Goal: Task Accomplishment & Management: Use online tool/utility

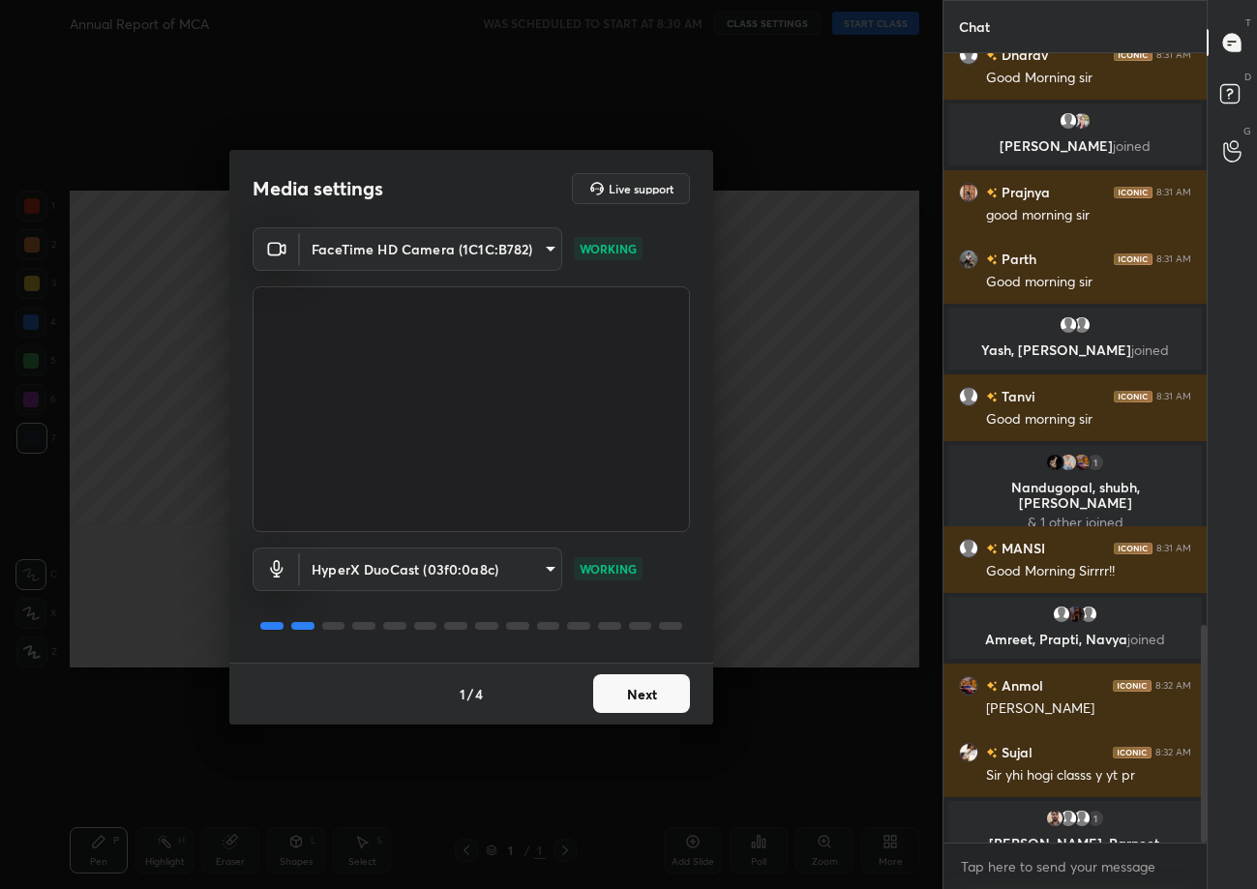
scroll to position [2116, 0]
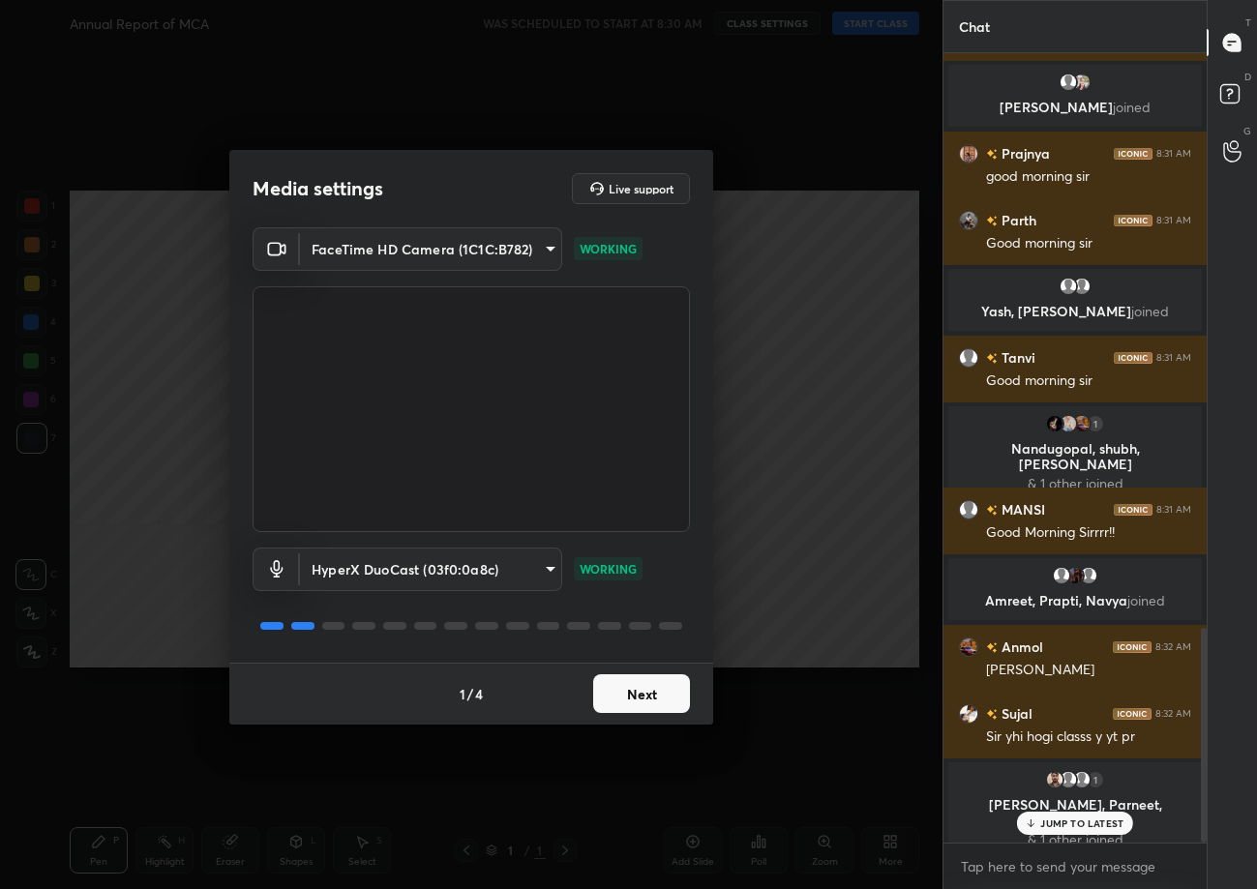
click at [643, 703] on button "Next" at bounding box center [641, 693] width 97 height 39
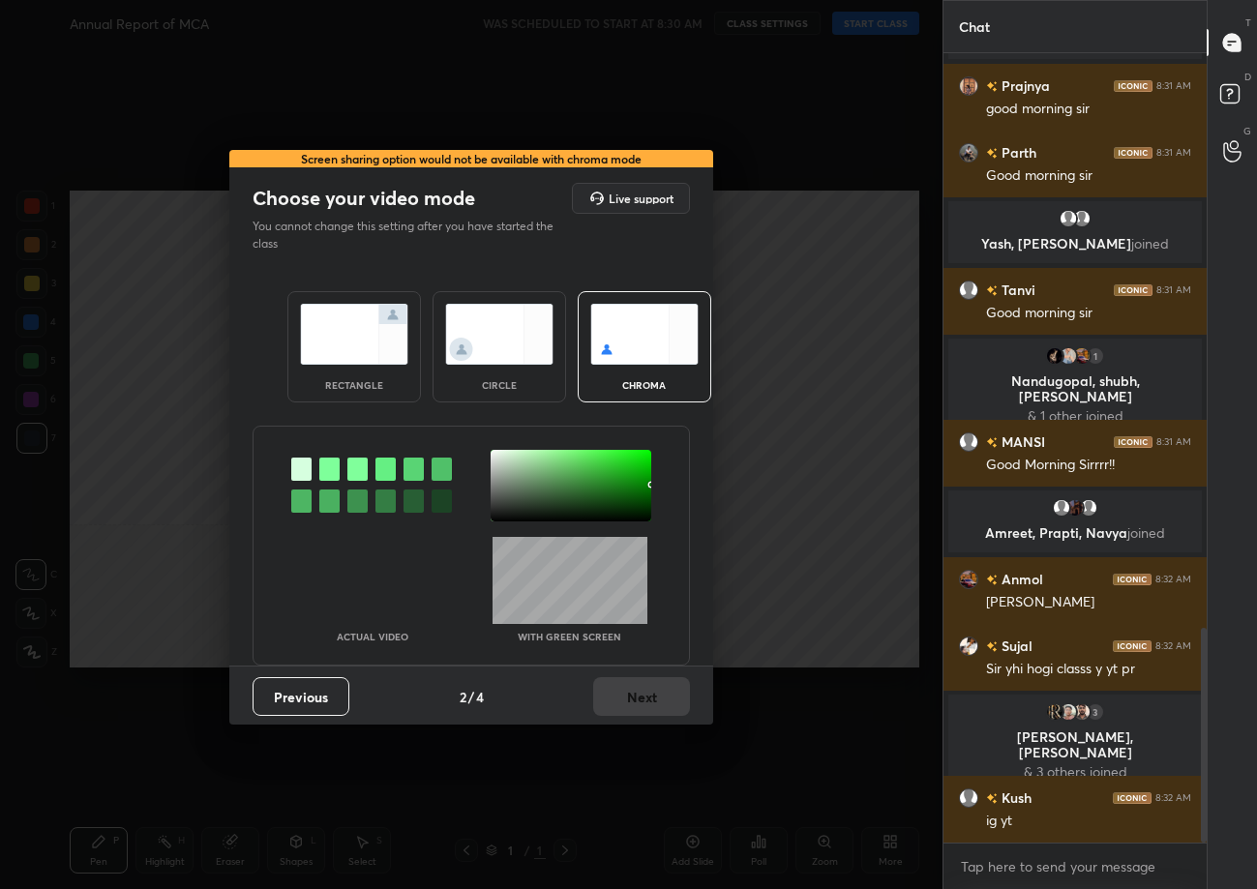
scroll to position [1, 0]
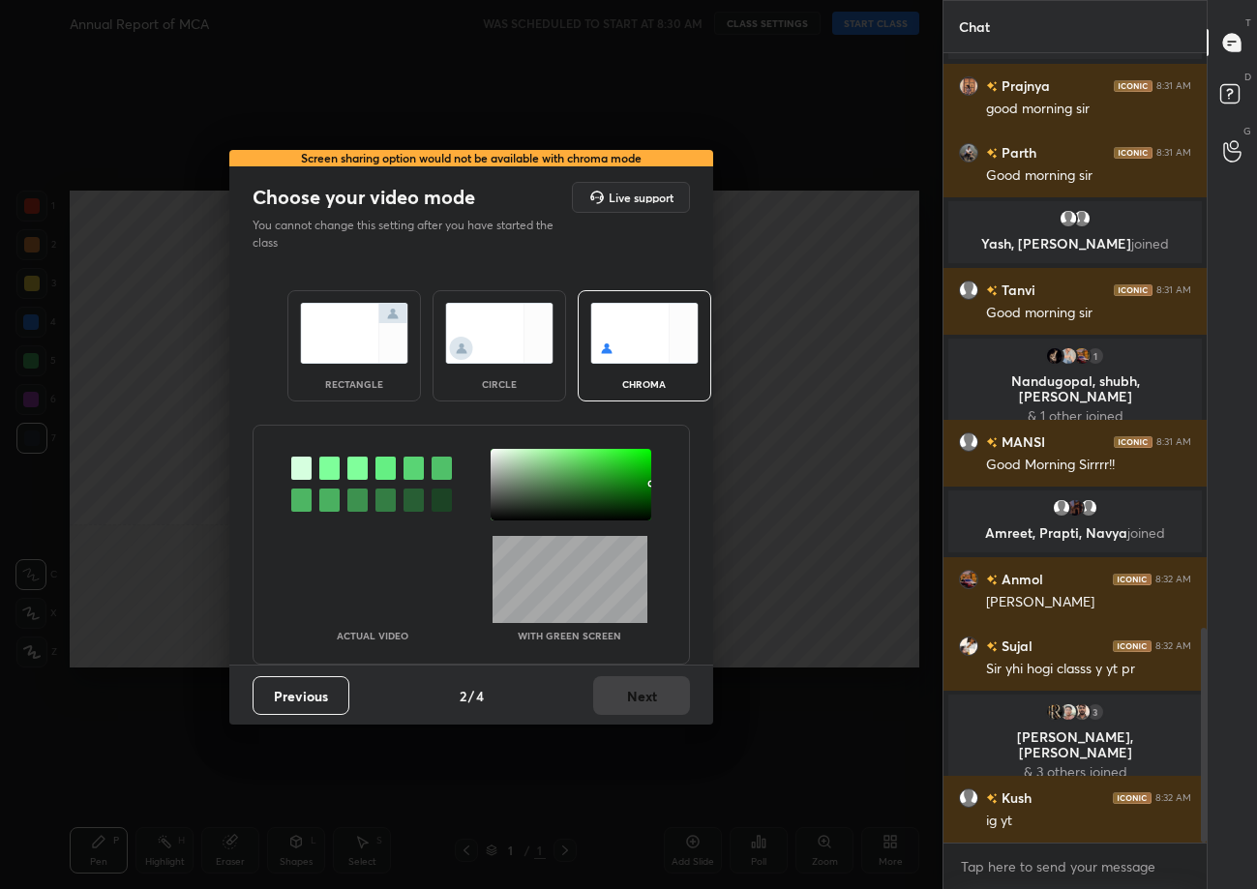
click at [344, 337] on img at bounding box center [354, 333] width 108 height 61
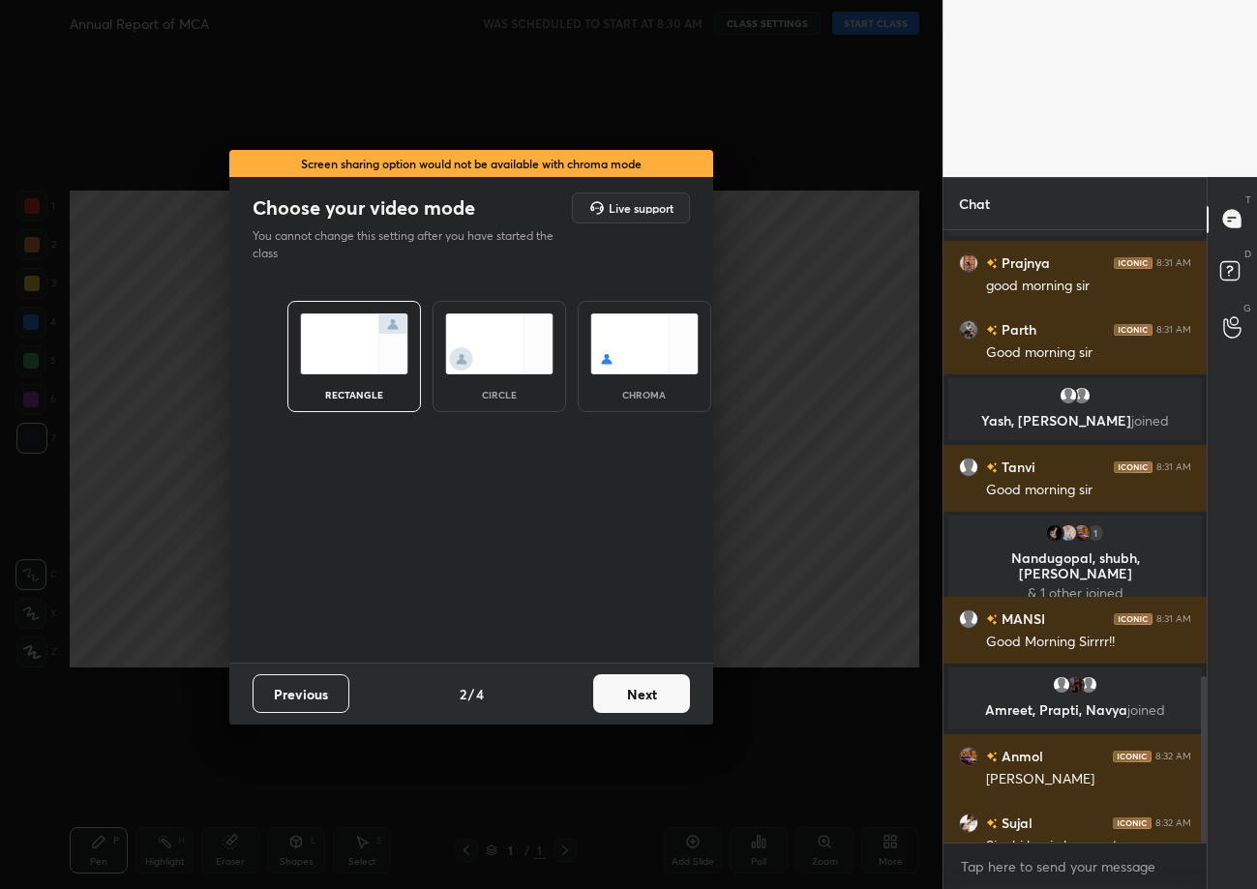
scroll to position [6, 6]
click at [655, 696] on button "Next" at bounding box center [641, 693] width 97 height 39
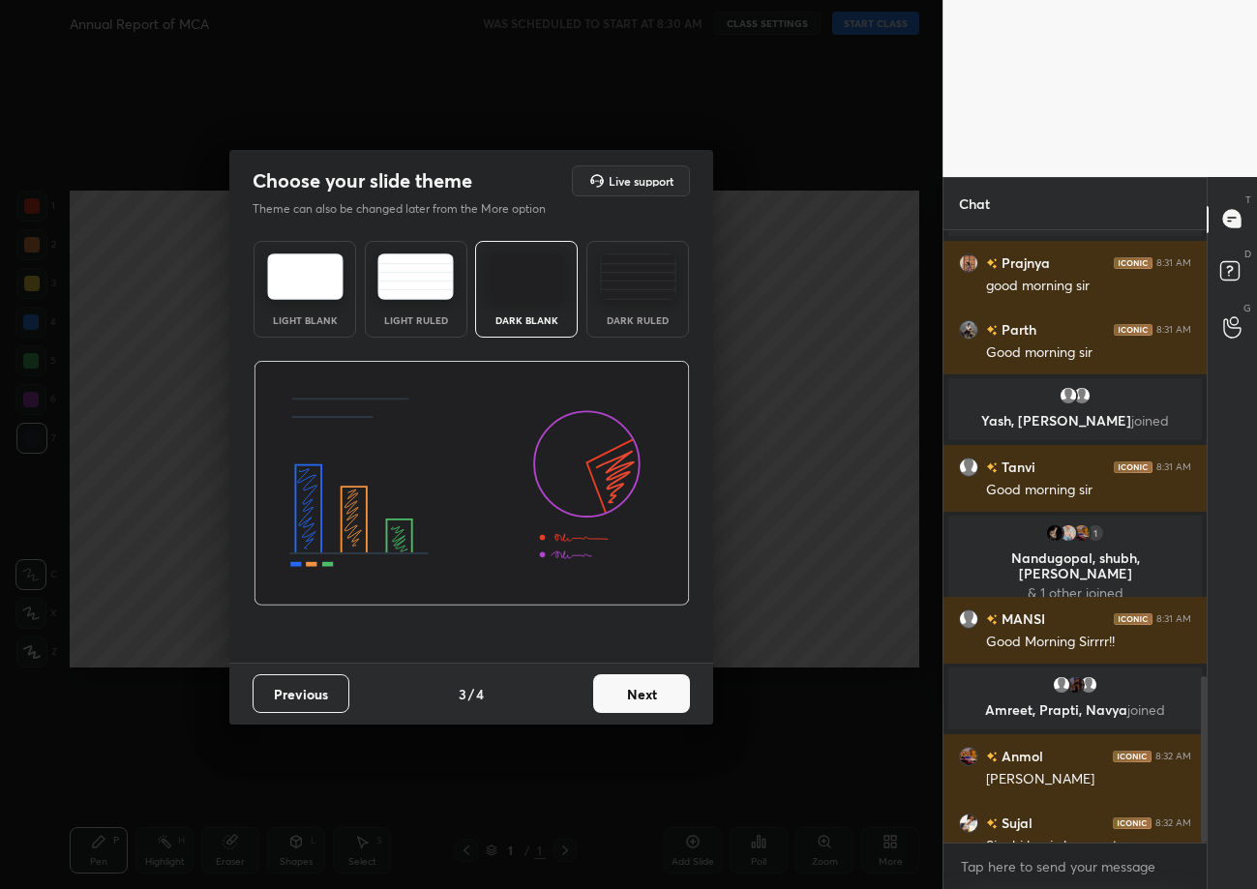
click at [652, 694] on button "Next" at bounding box center [641, 693] width 97 height 39
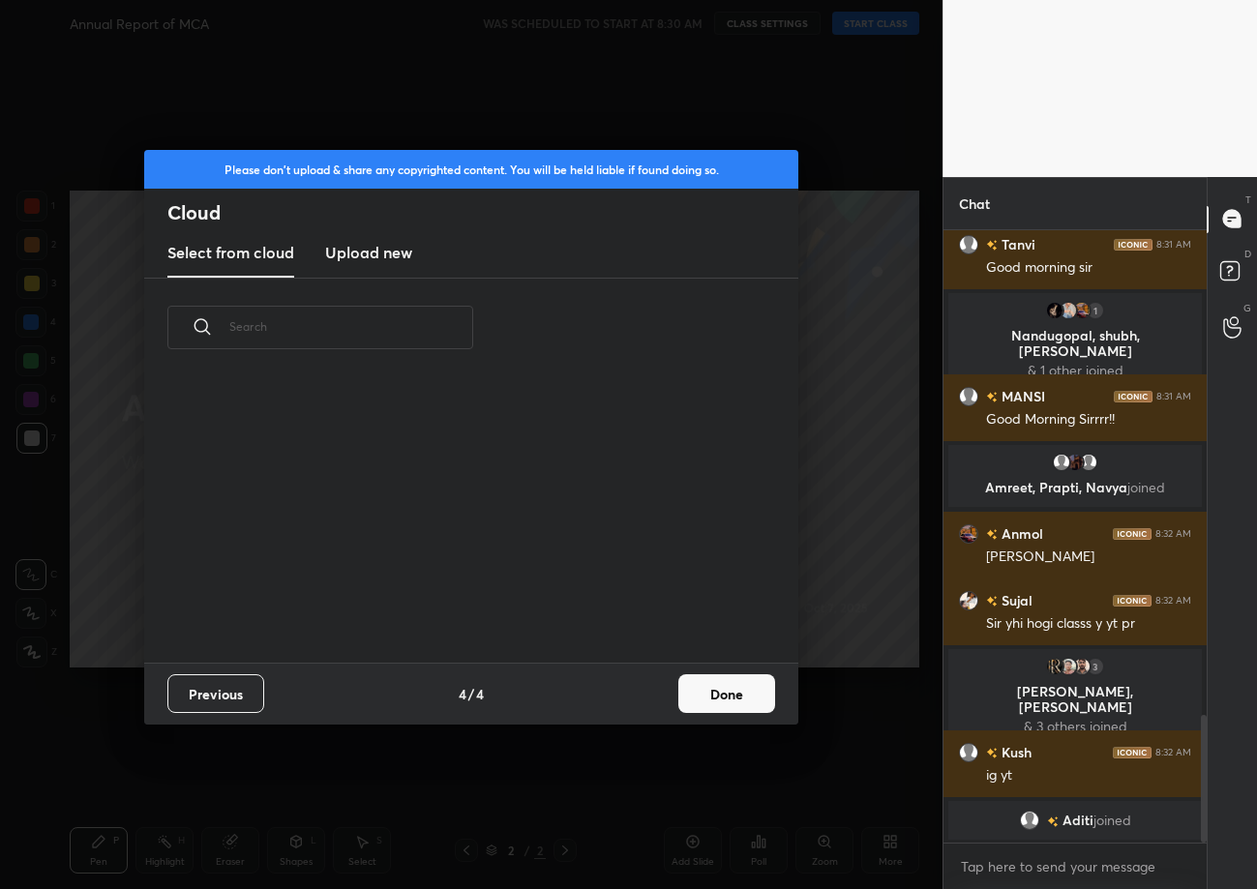
scroll to position [2357, 0]
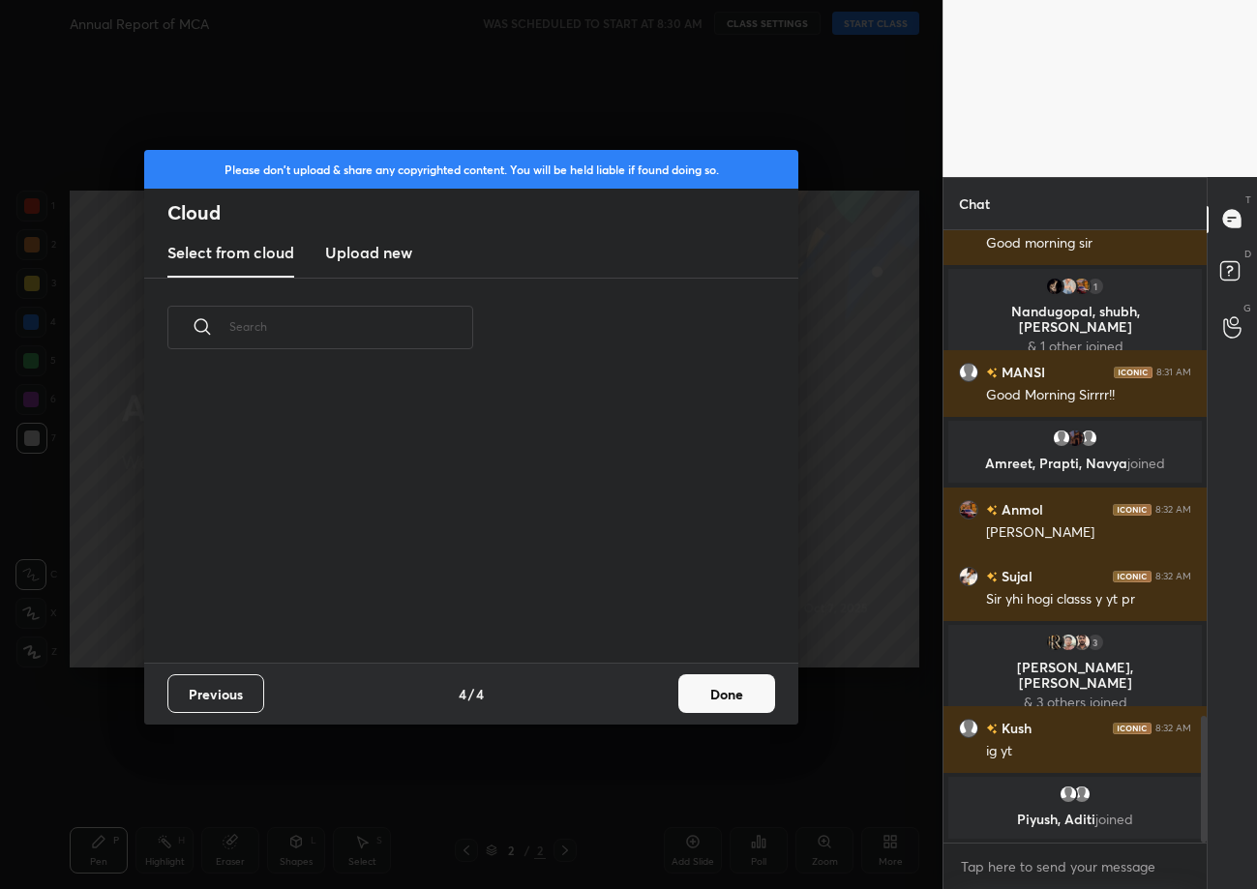
click at [365, 260] on h3 "Upload new" at bounding box center [368, 252] width 87 height 23
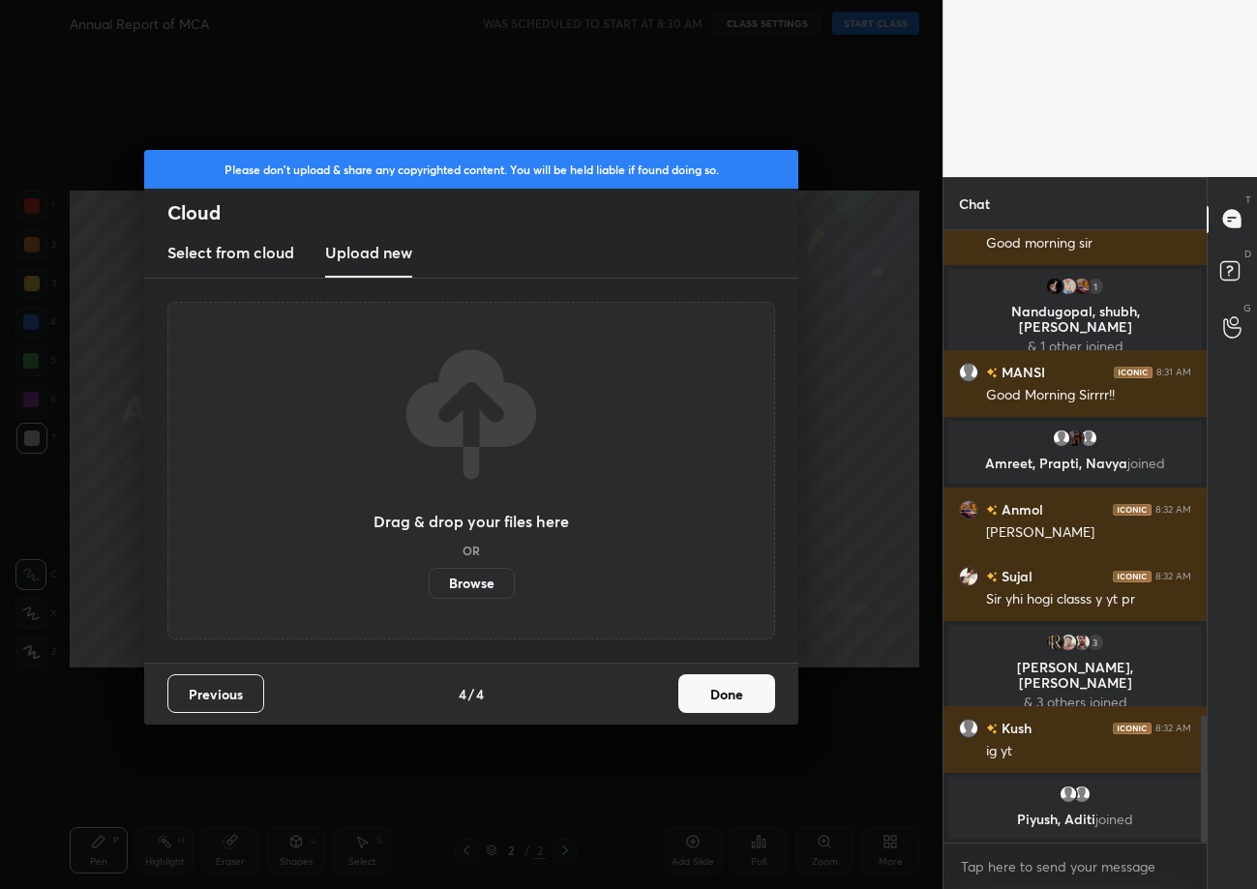
click at [486, 569] on label "Browse" at bounding box center [472, 583] width 86 height 31
click at [429, 569] on input "Browse" at bounding box center [429, 583] width 0 height 31
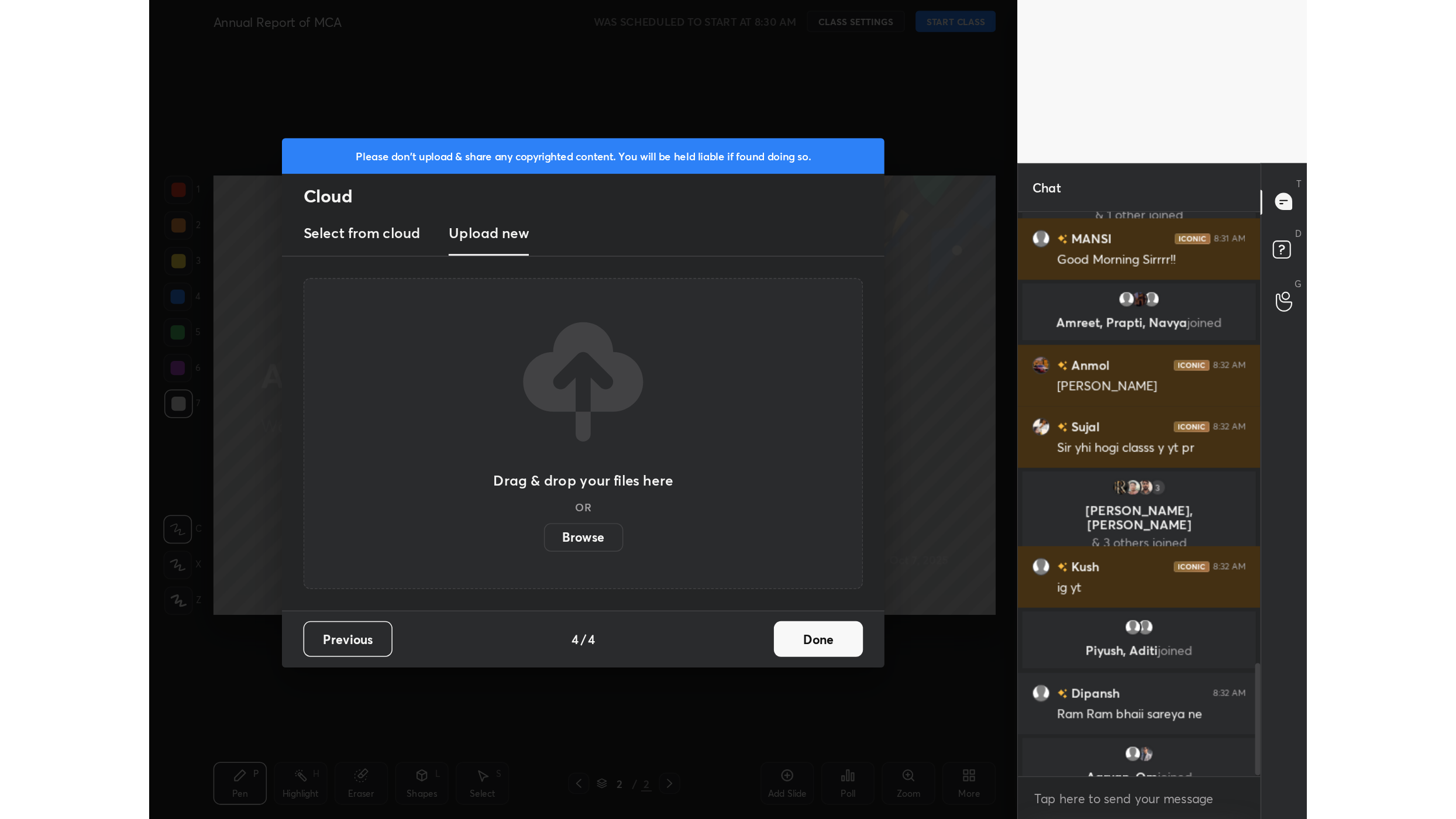
scroll to position [1487, 0]
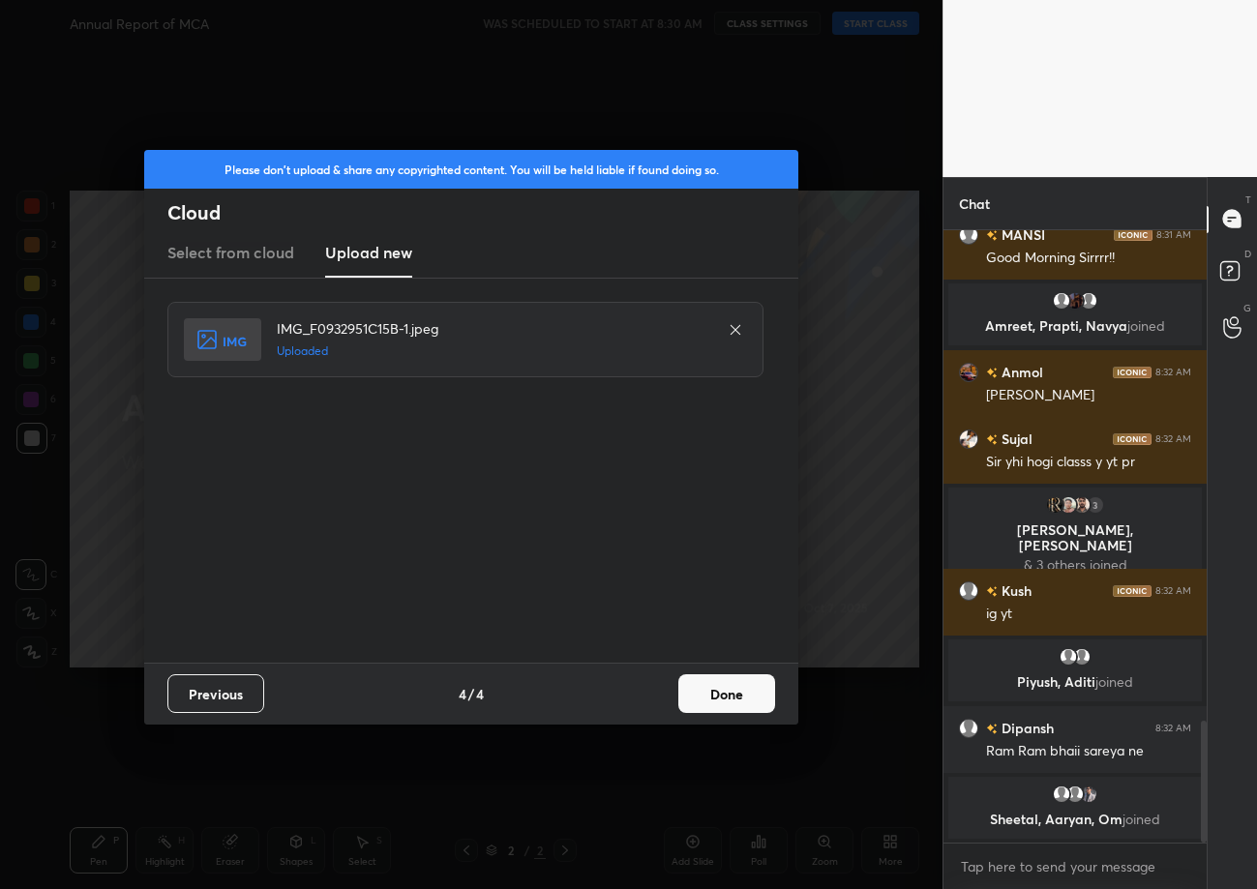
drag, startPoint x: 726, startPoint y: 700, endPoint x: 715, endPoint y: 698, distance: 10.8
click at [726, 700] on button "Done" at bounding box center [726, 693] width 97 height 39
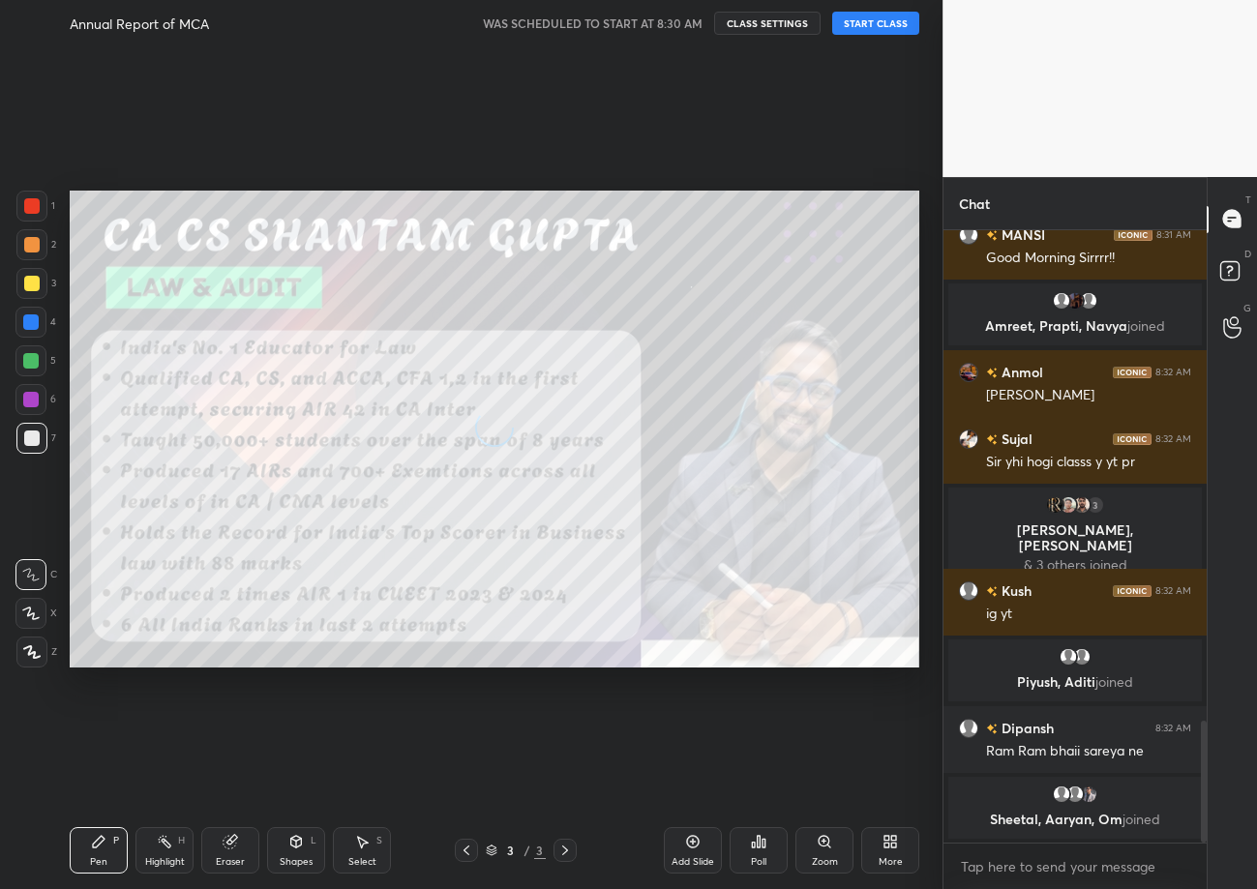
click at [869, 15] on button "START CLASS" at bounding box center [875, 23] width 87 height 23
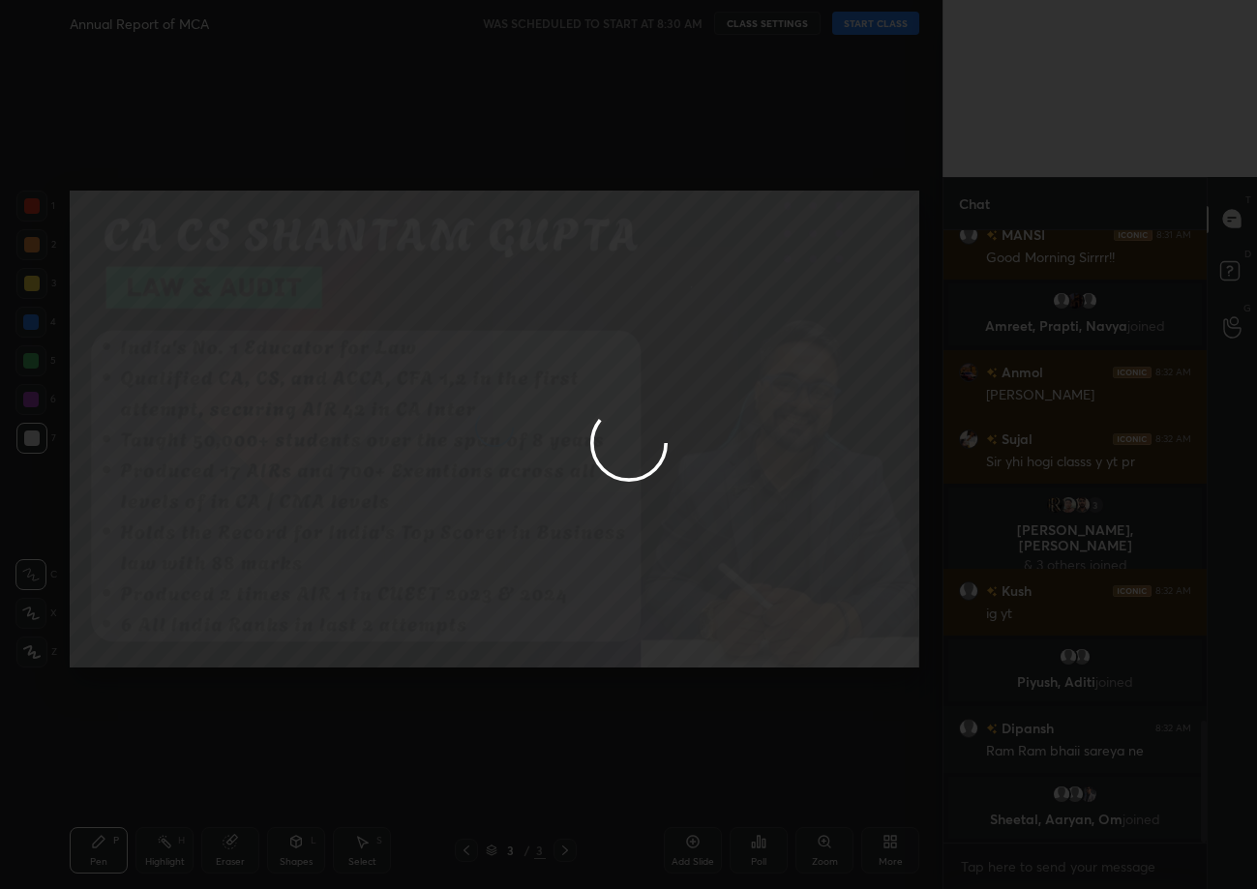
type textarea "x"
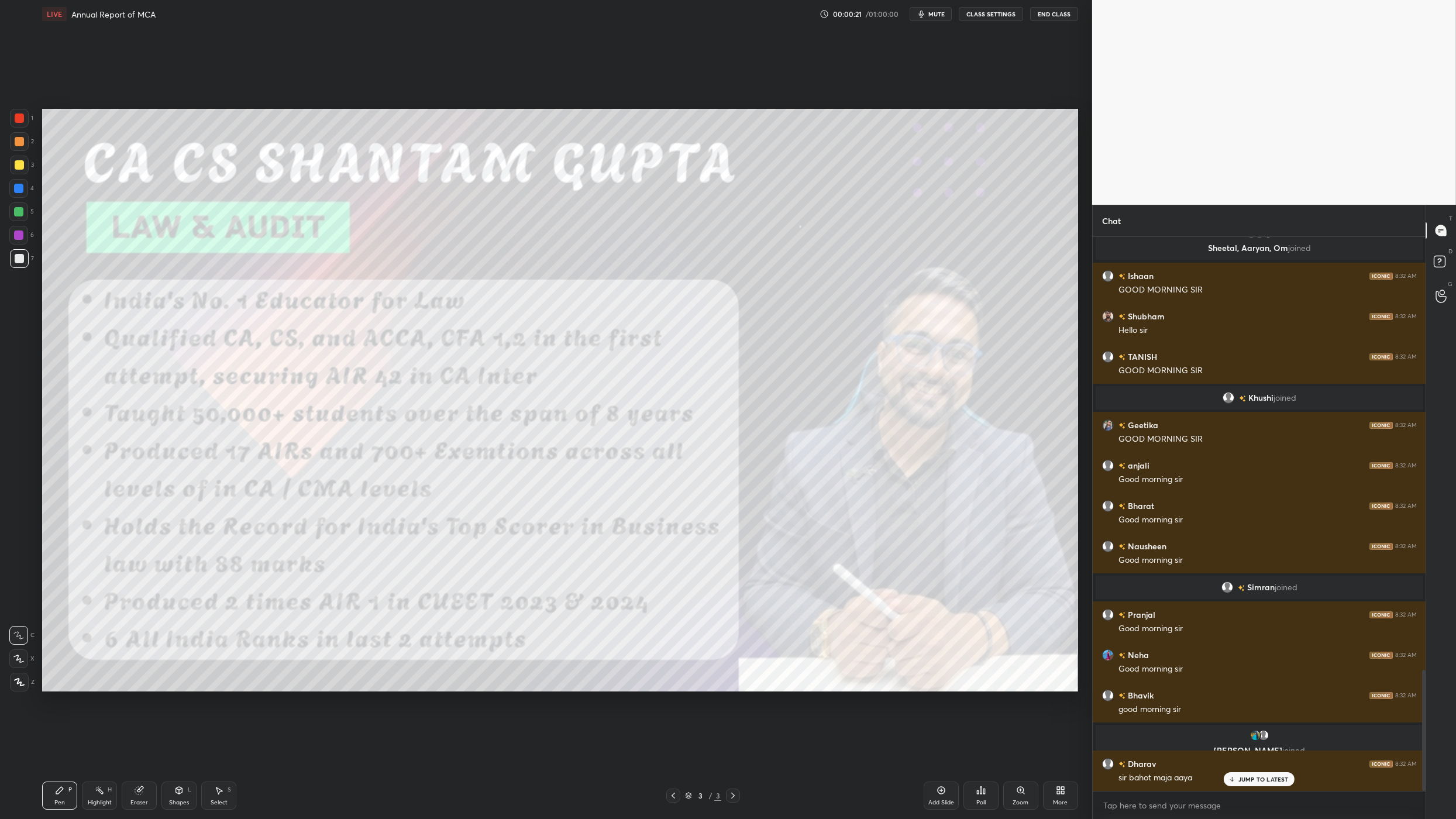
scroll to position [1984, 0]
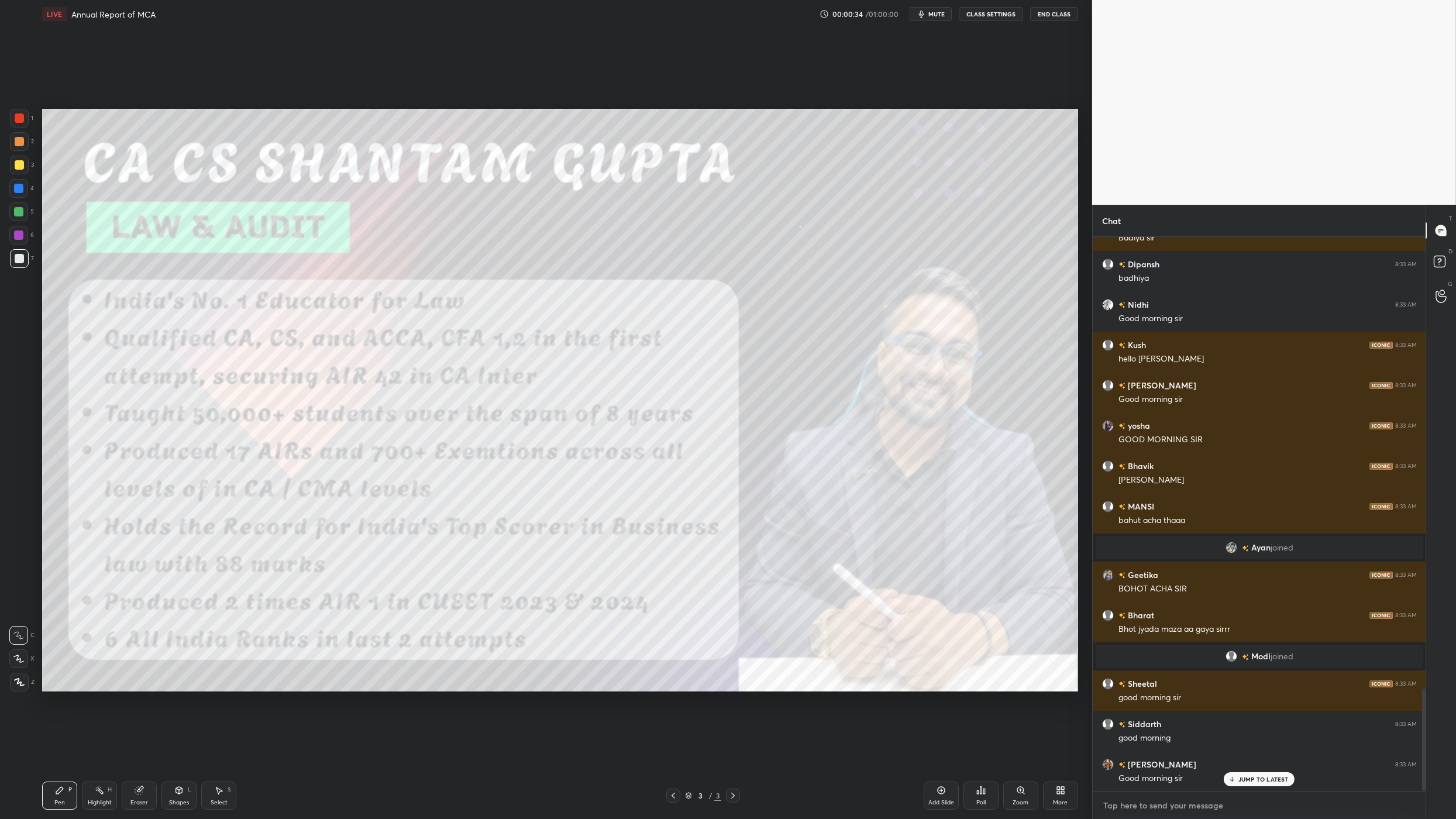
type textarea "x"
click at [759, 537] on textarea at bounding box center [1259, 805] width 314 height 19
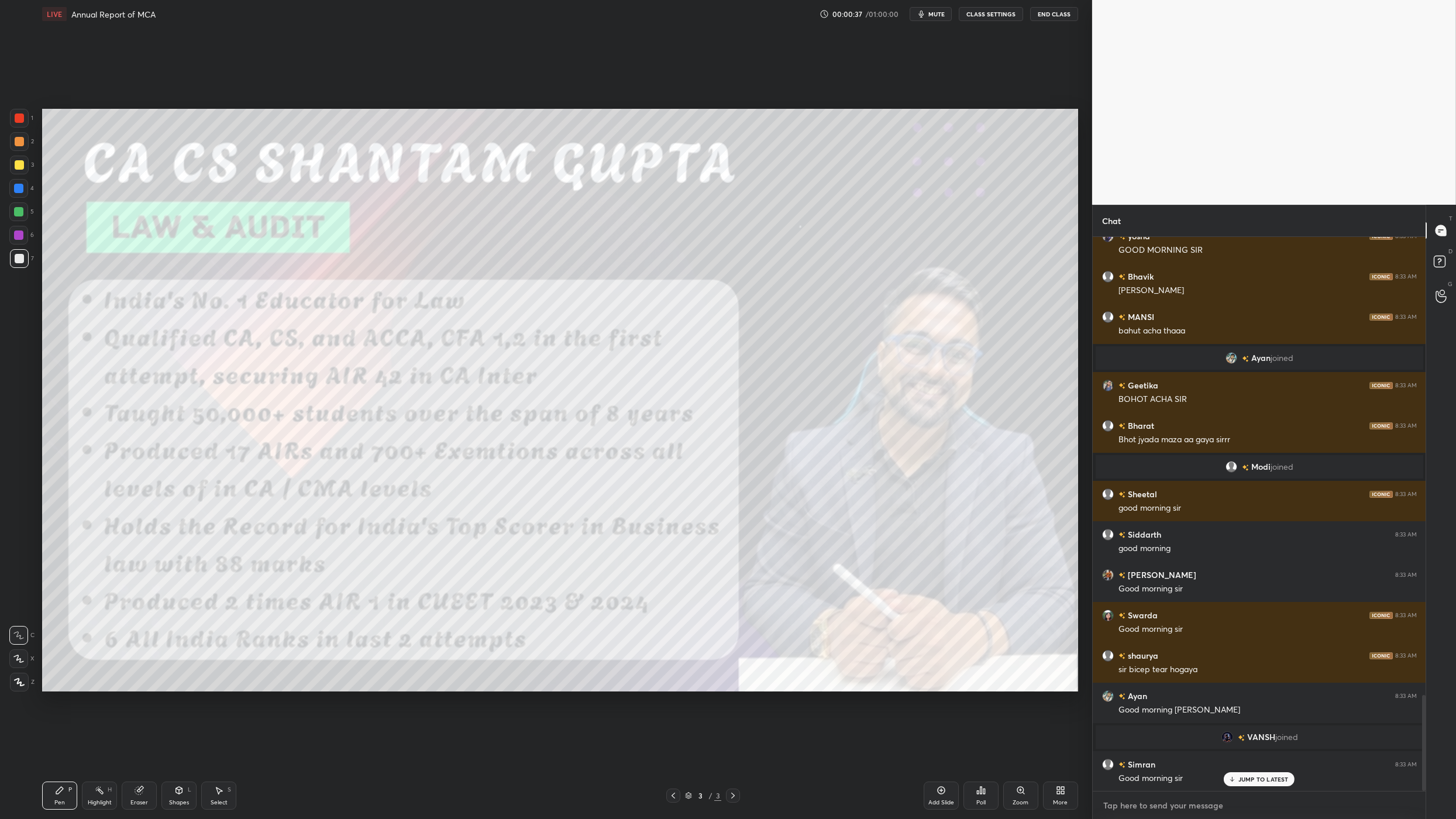
paste textarea "[URL][DOMAIN_NAME]"
type textarea "[URL][DOMAIN_NAME]"
type textarea "x"
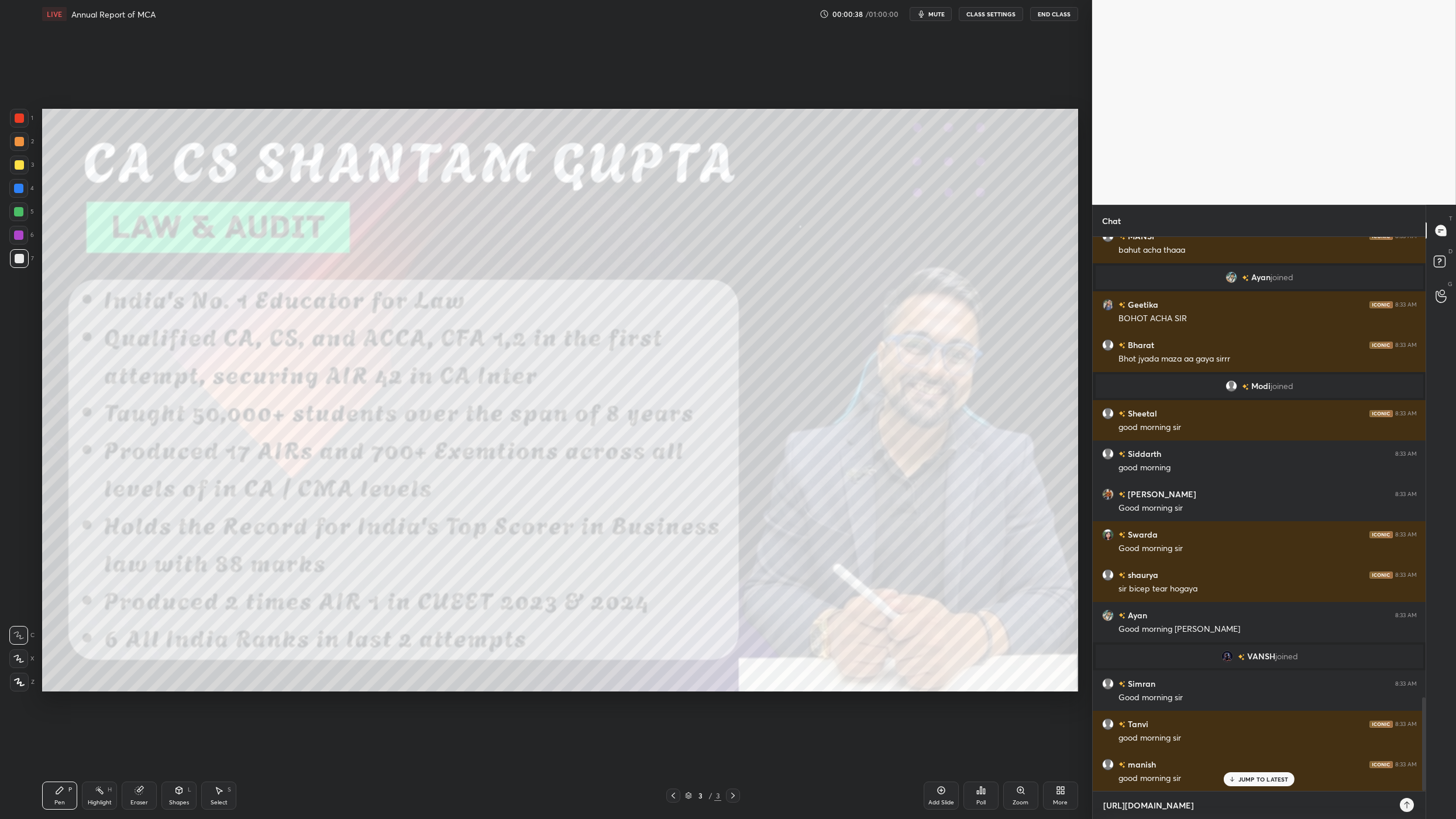
type textarea "[URL][DOMAIN_NAME]"
type textarea "x"
click at [759, 537] on icon at bounding box center [1406, 804] width 9 height 9
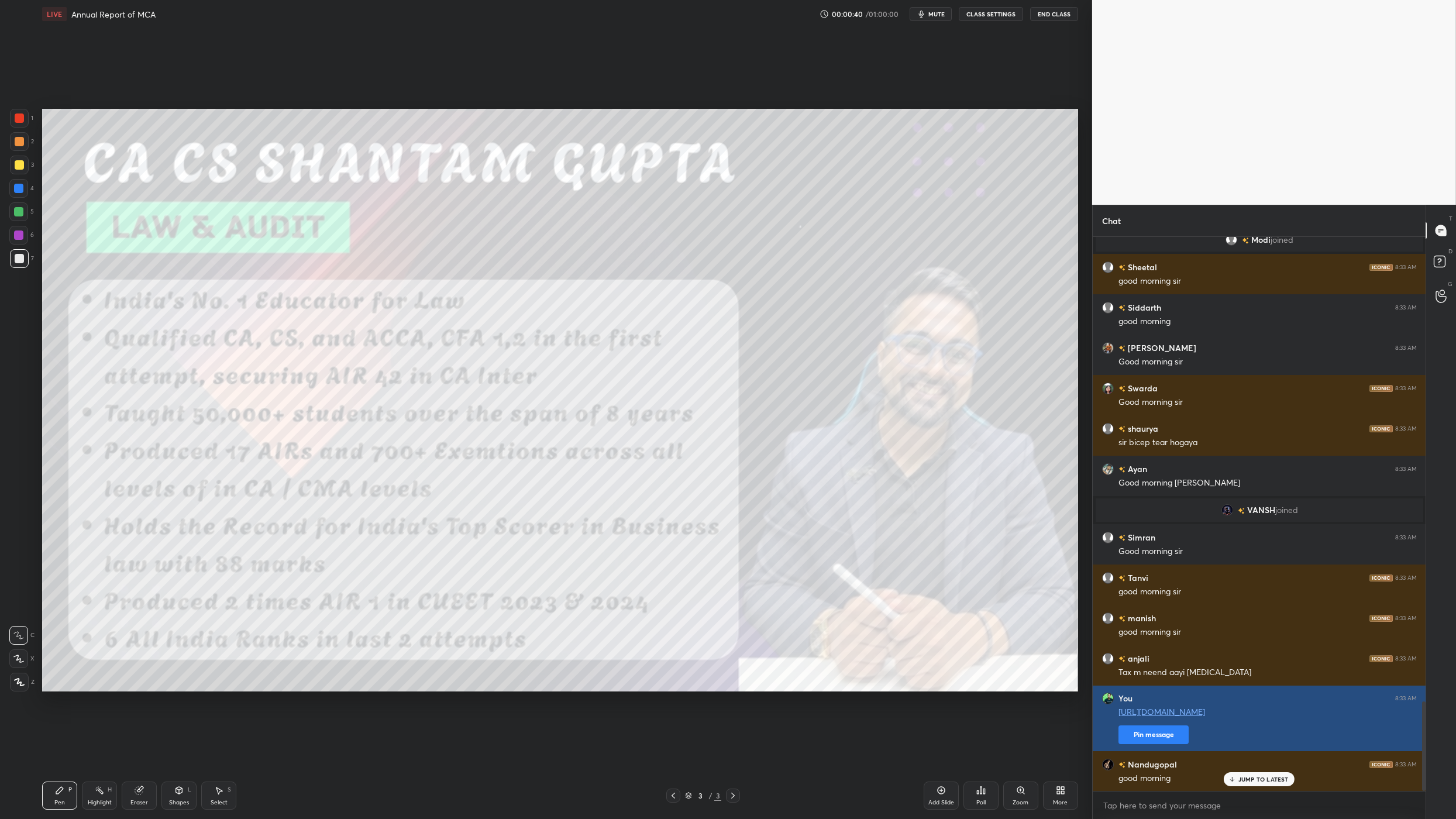
click at [759, 537] on button "Pin message" at bounding box center [1154, 734] width 70 height 19
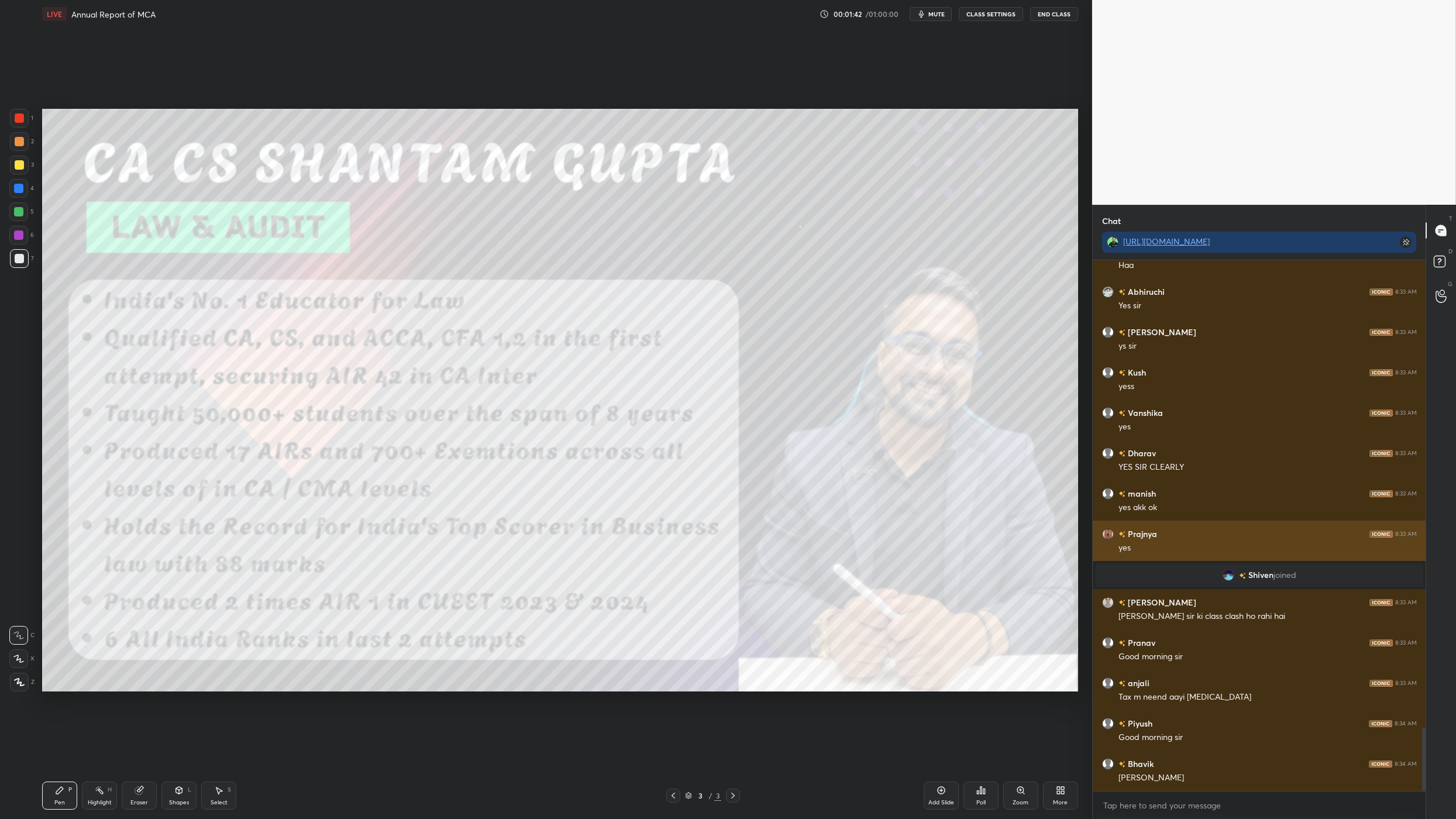
scroll to position [3970, 0]
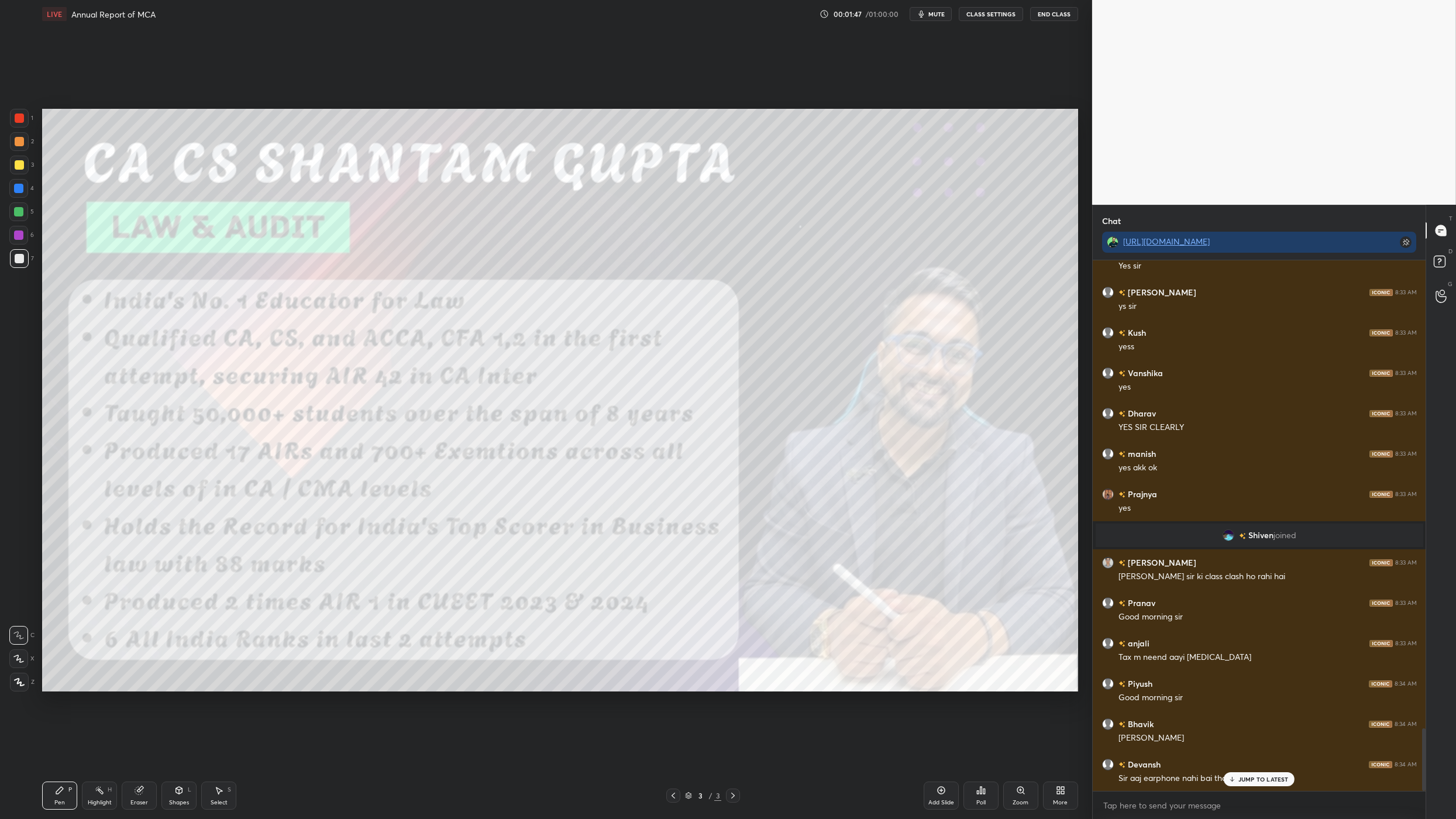
click at [759, 537] on p "JUMP TO LATEST" at bounding box center [1263, 779] width 50 height 7
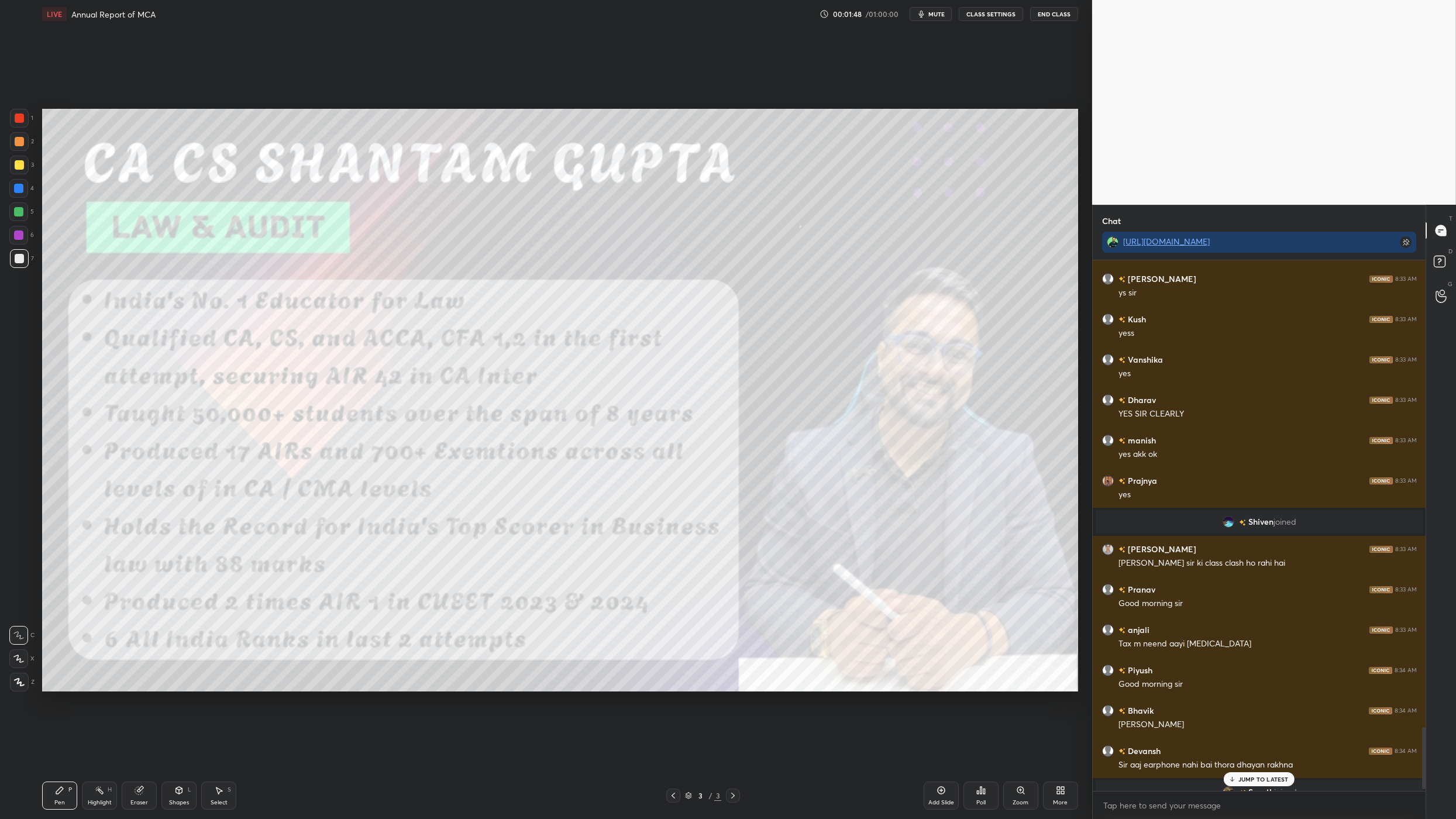
click at [759, 537] on p "JUMP TO LATEST" at bounding box center [1263, 779] width 50 height 7
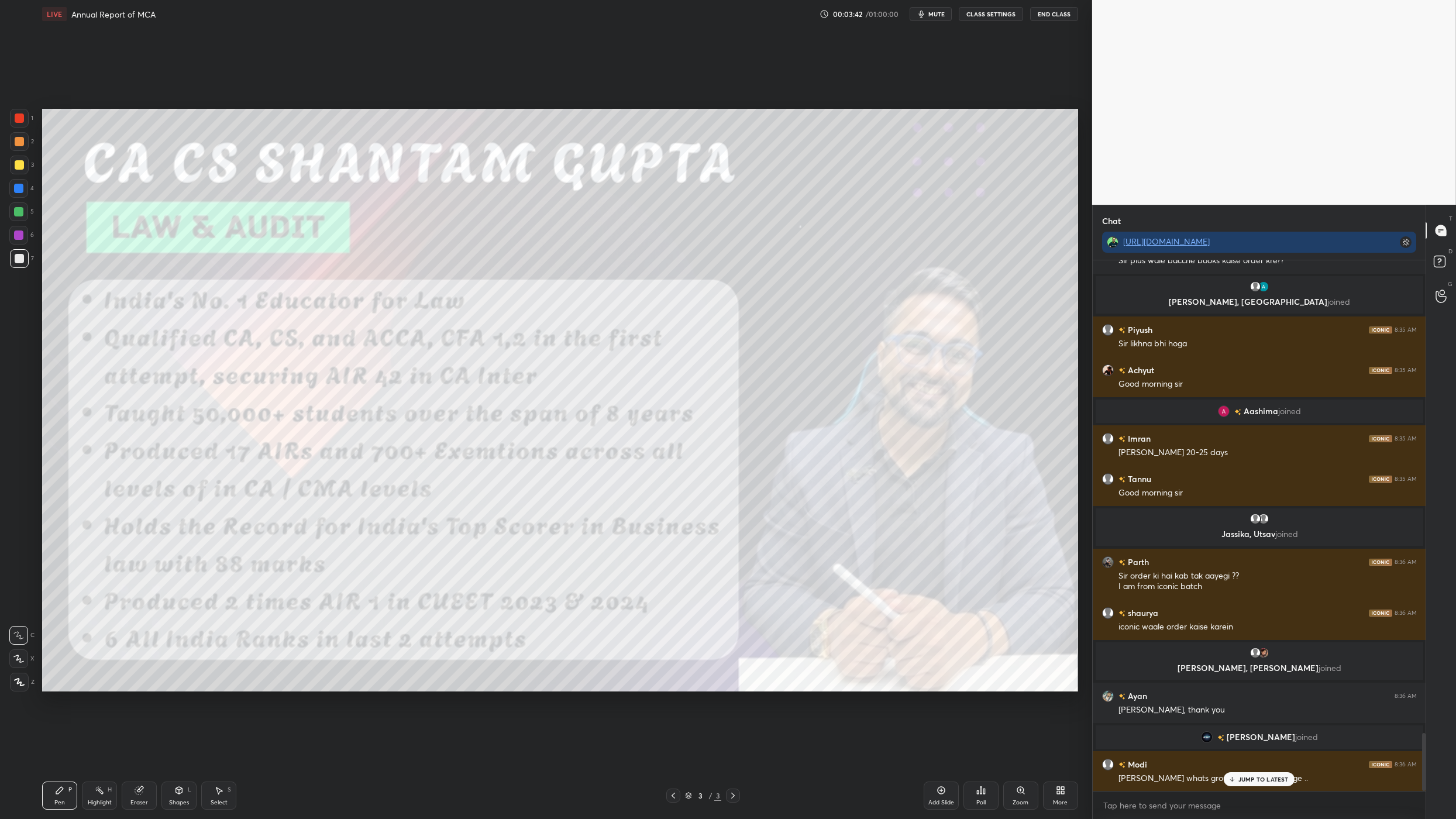
scroll to position [4322, 0]
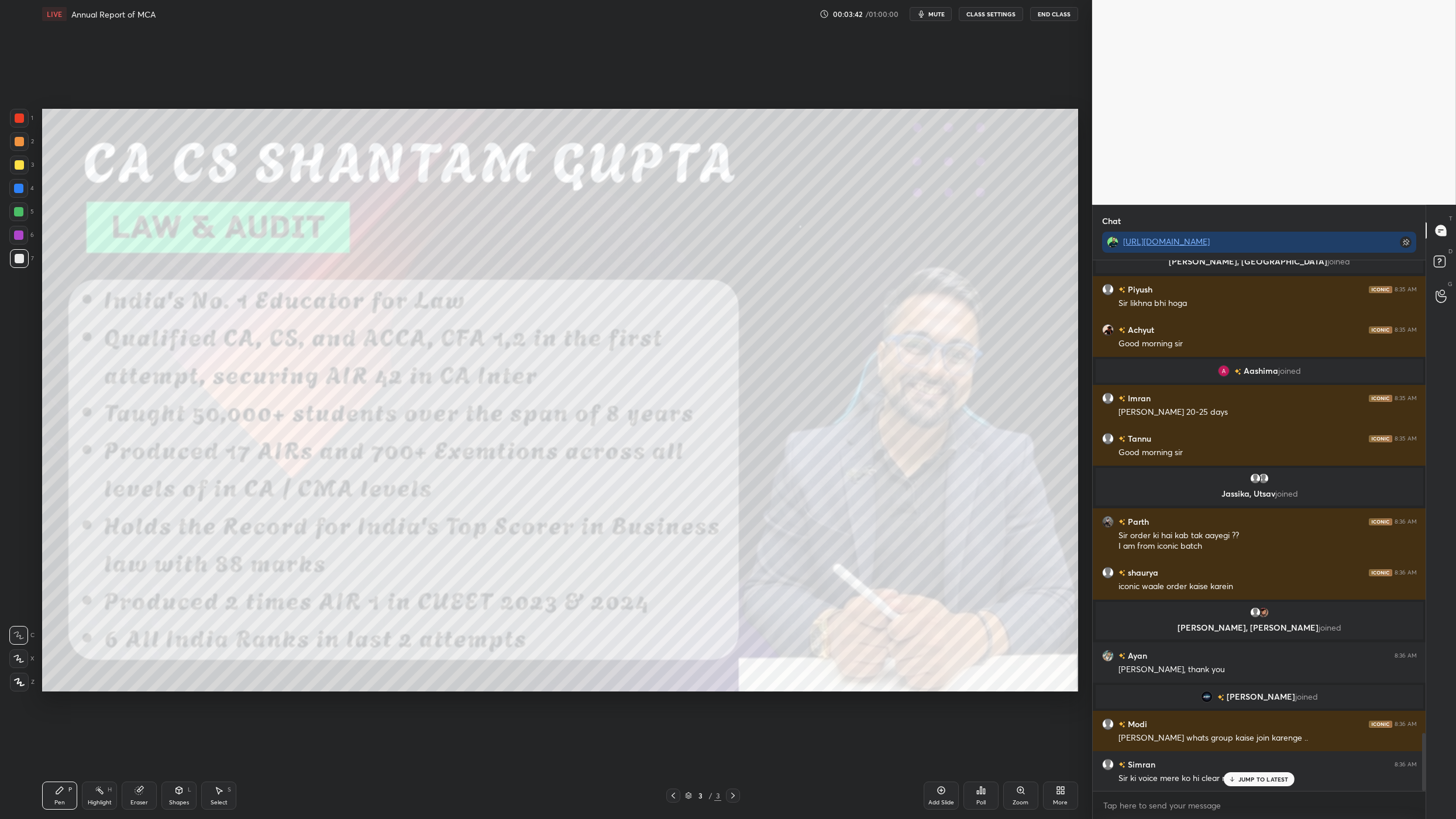
click at [759, 537] on div "JUMP TO LATEST" at bounding box center [1259, 779] width 70 height 14
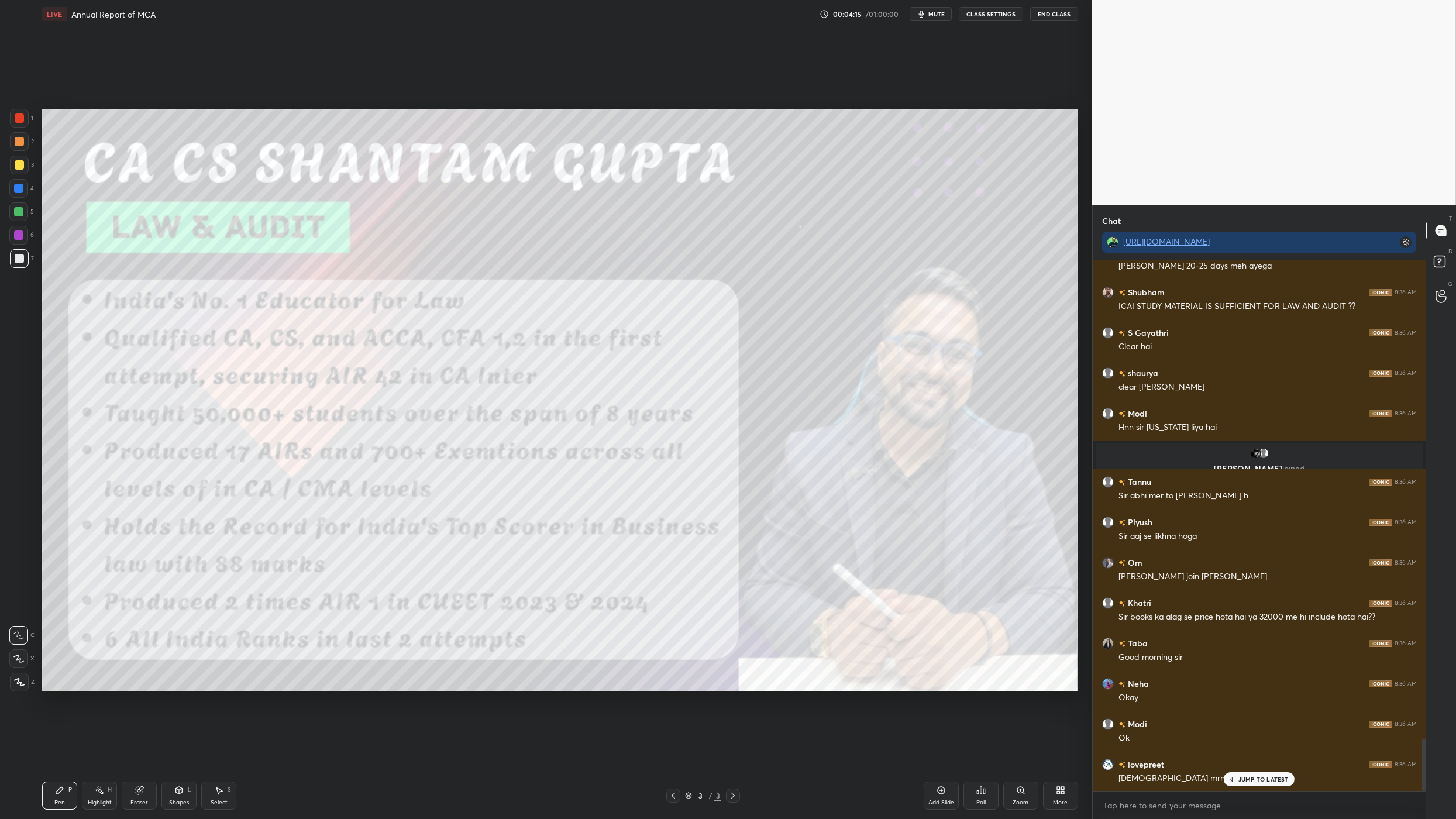
scroll to position [4892, 0]
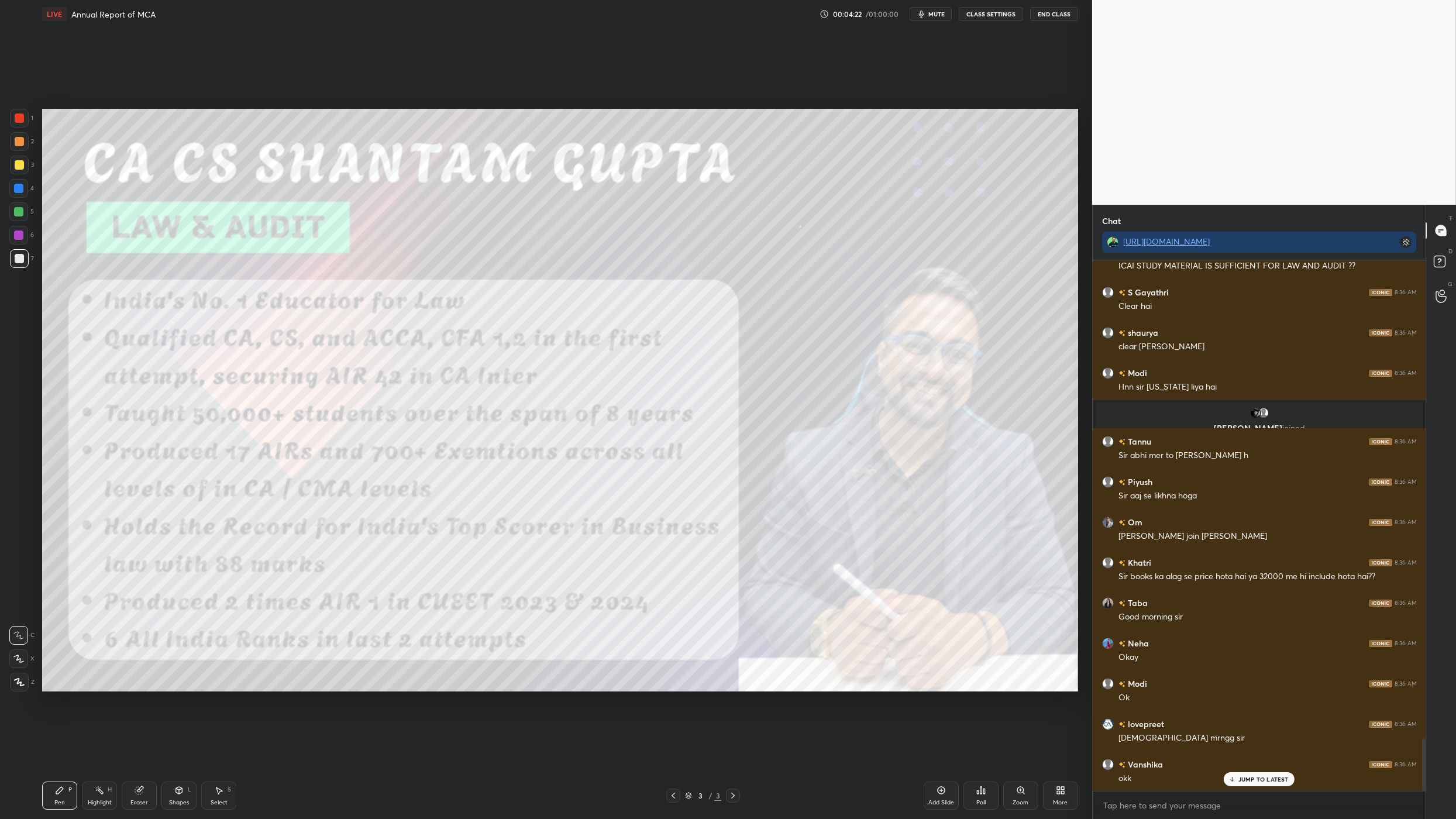
click at [759, 537] on icon at bounding box center [941, 790] width 9 height 9
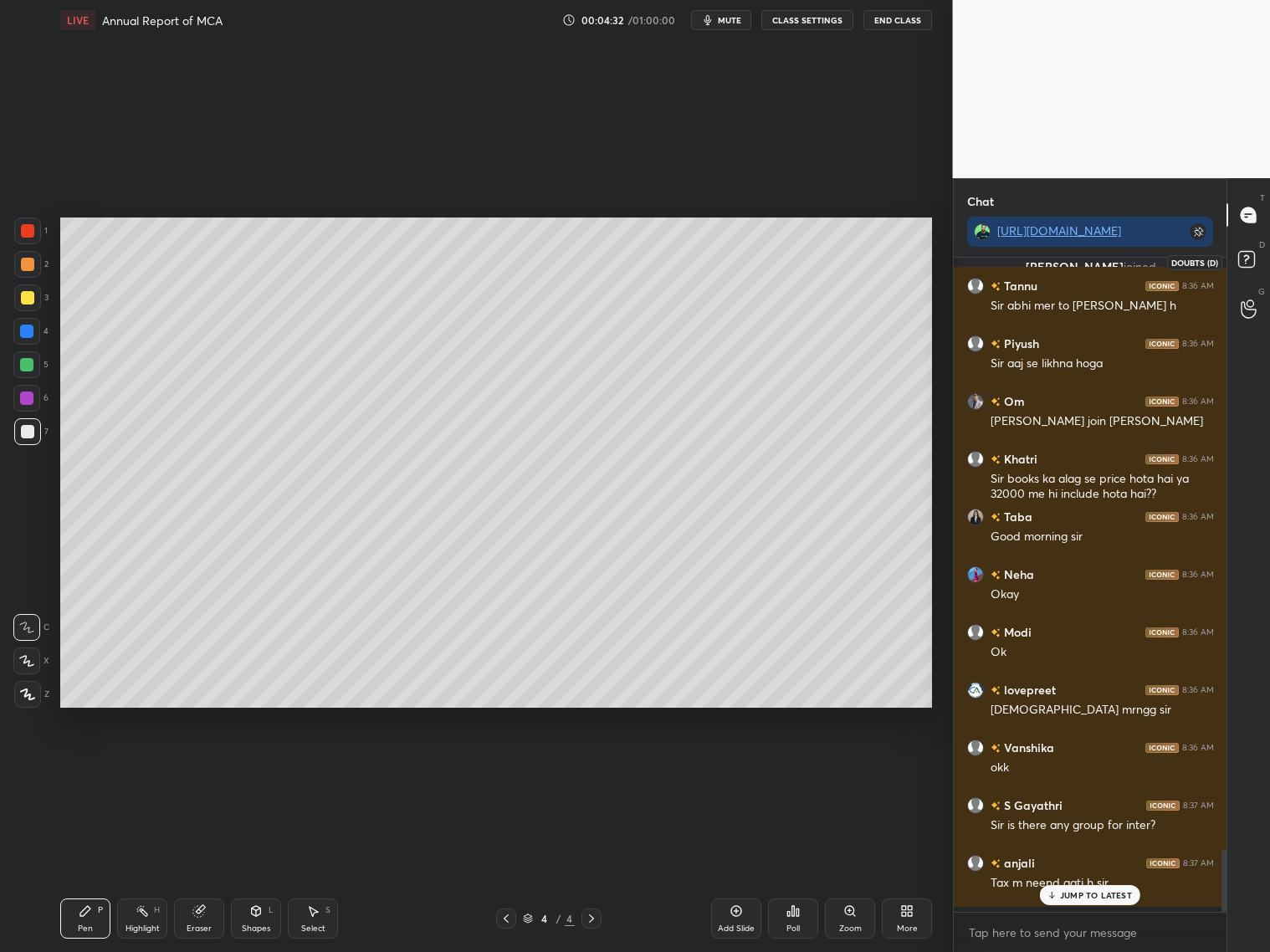
scroll to position [5, 5]
type textarea "x"
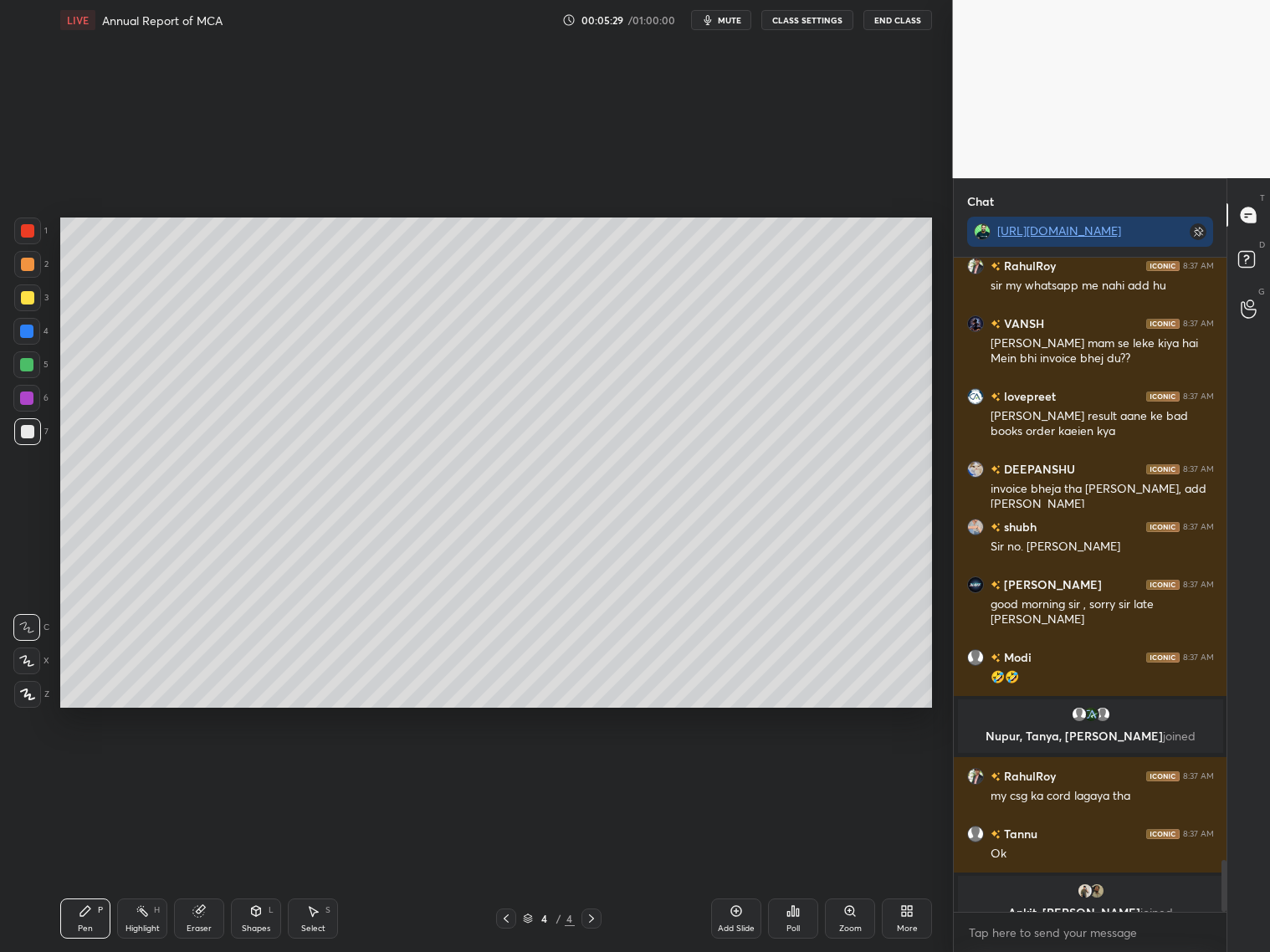
scroll to position [7647, 0]
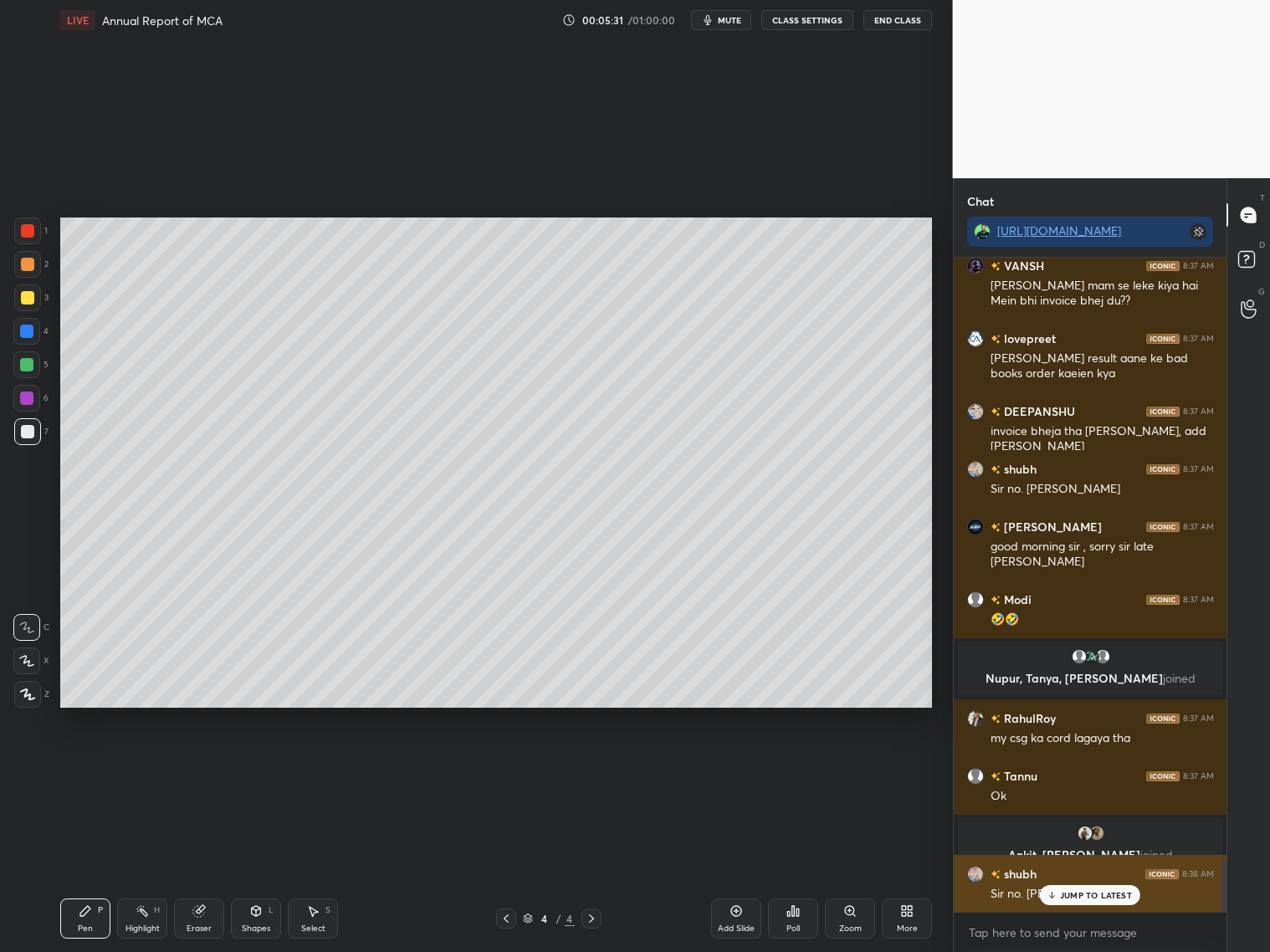
drag, startPoint x: 1056, startPoint y: 898, endPoint x: 1060, endPoint y: 889, distance: 9.8
click at [1057, 768] on div "JUMP TO LATEST" at bounding box center [1090, 895] width 100 height 20
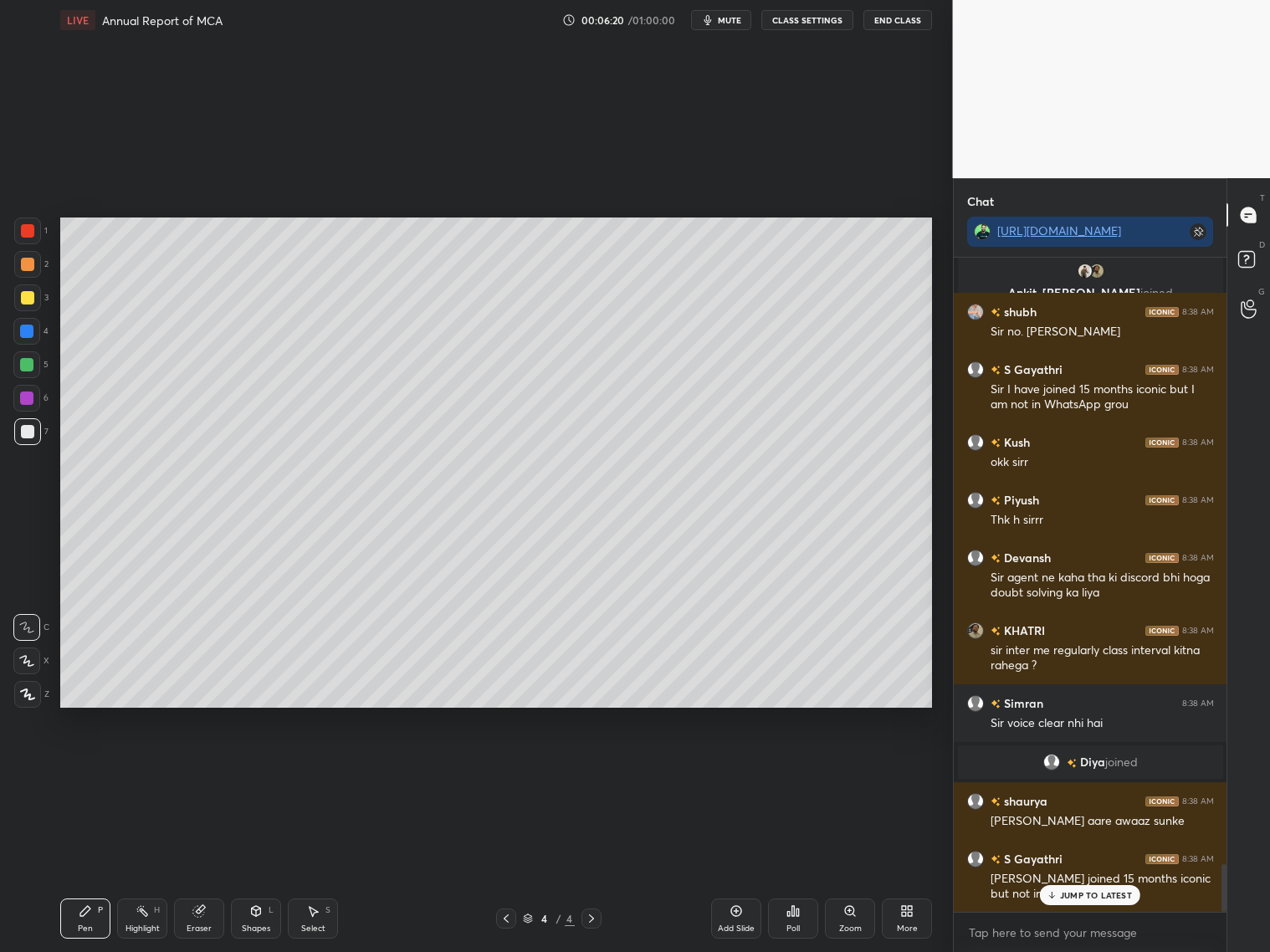
scroll to position [8267, 0]
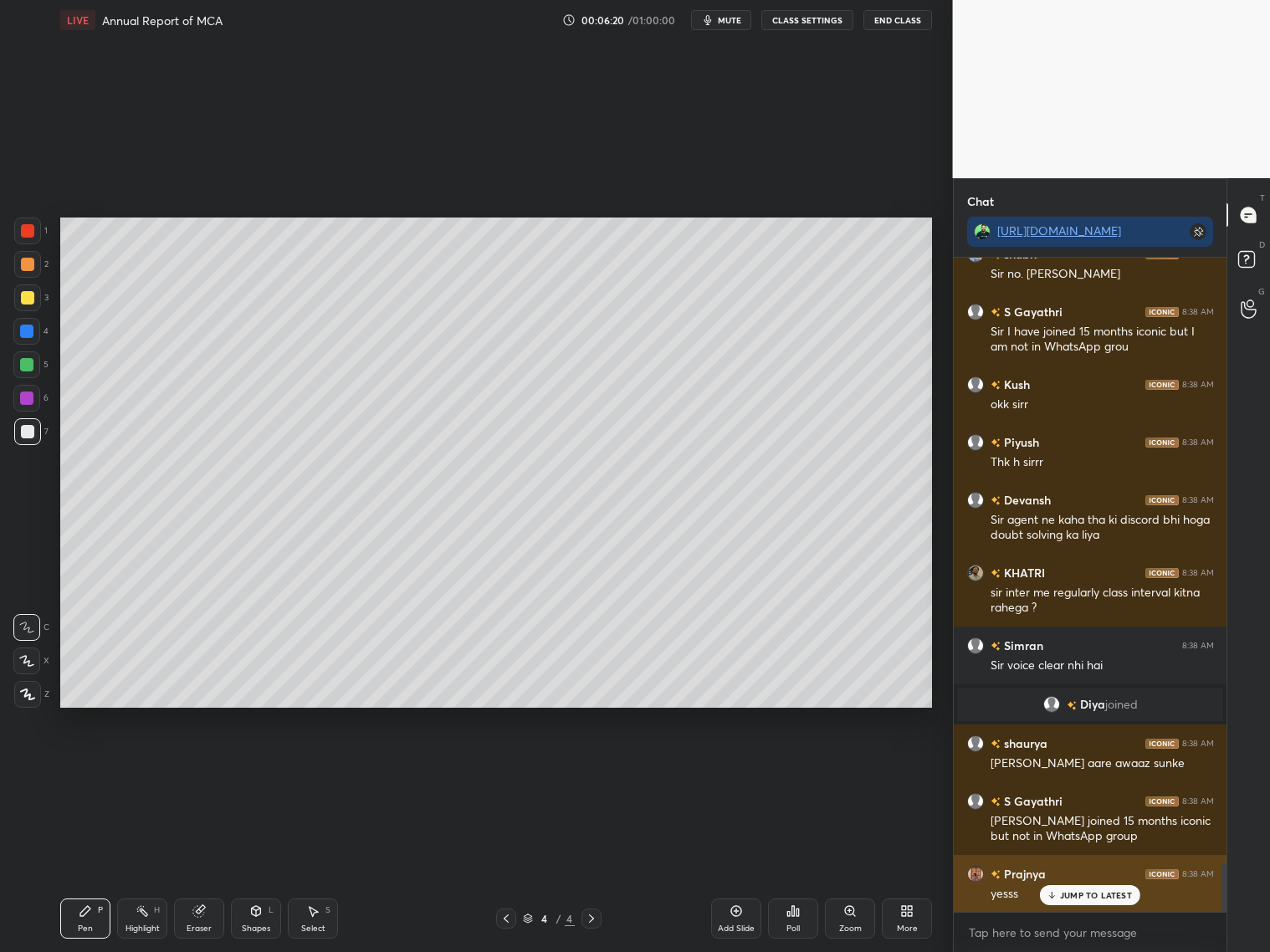
drag, startPoint x: 1088, startPoint y: 893, endPoint x: 994, endPoint y: 862, distance: 99.0
click at [1086, 768] on p "JUMP TO LATEST" at bounding box center [1095, 896] width 72 height 10
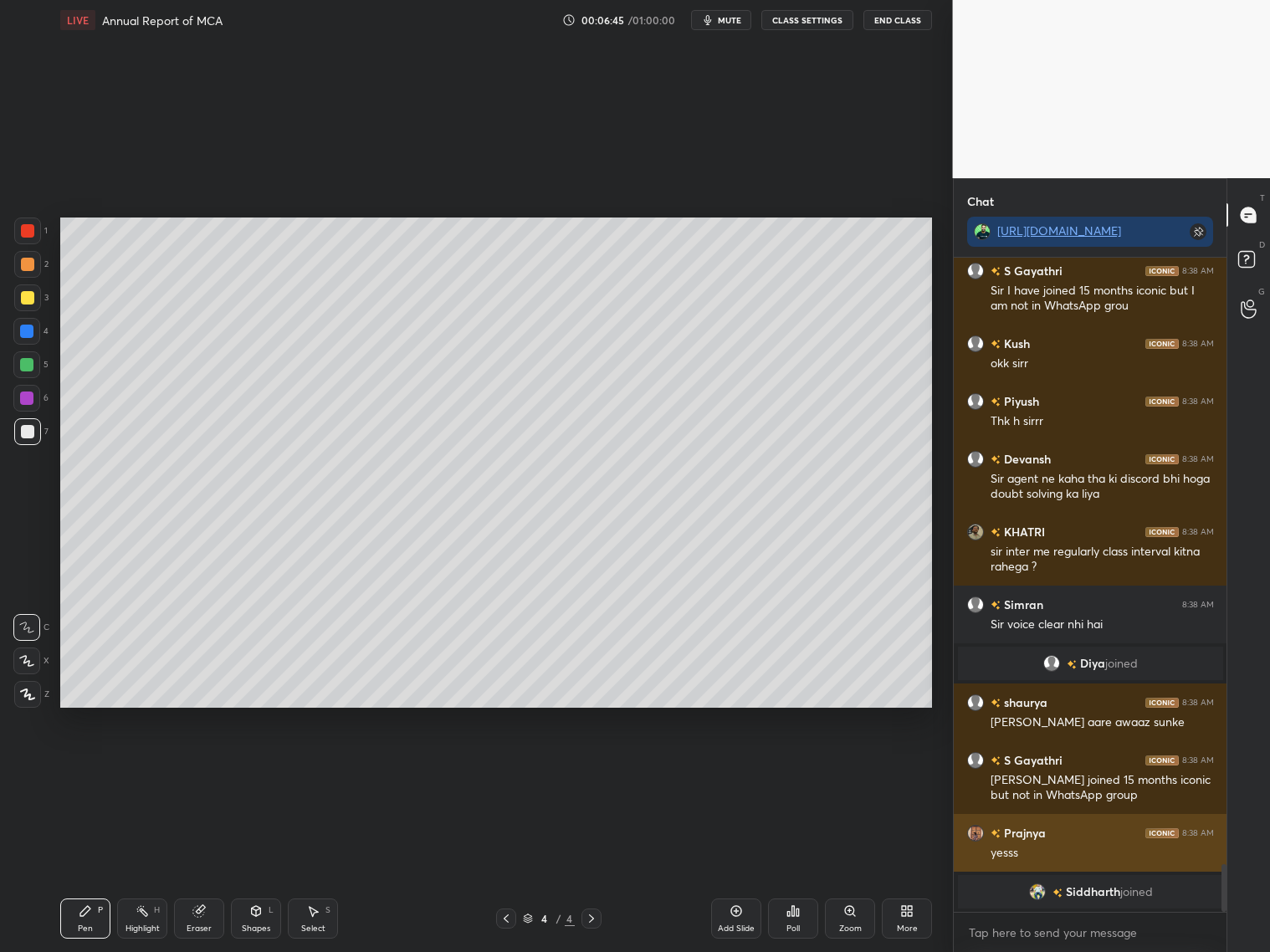
scroll to position [8228, 0]
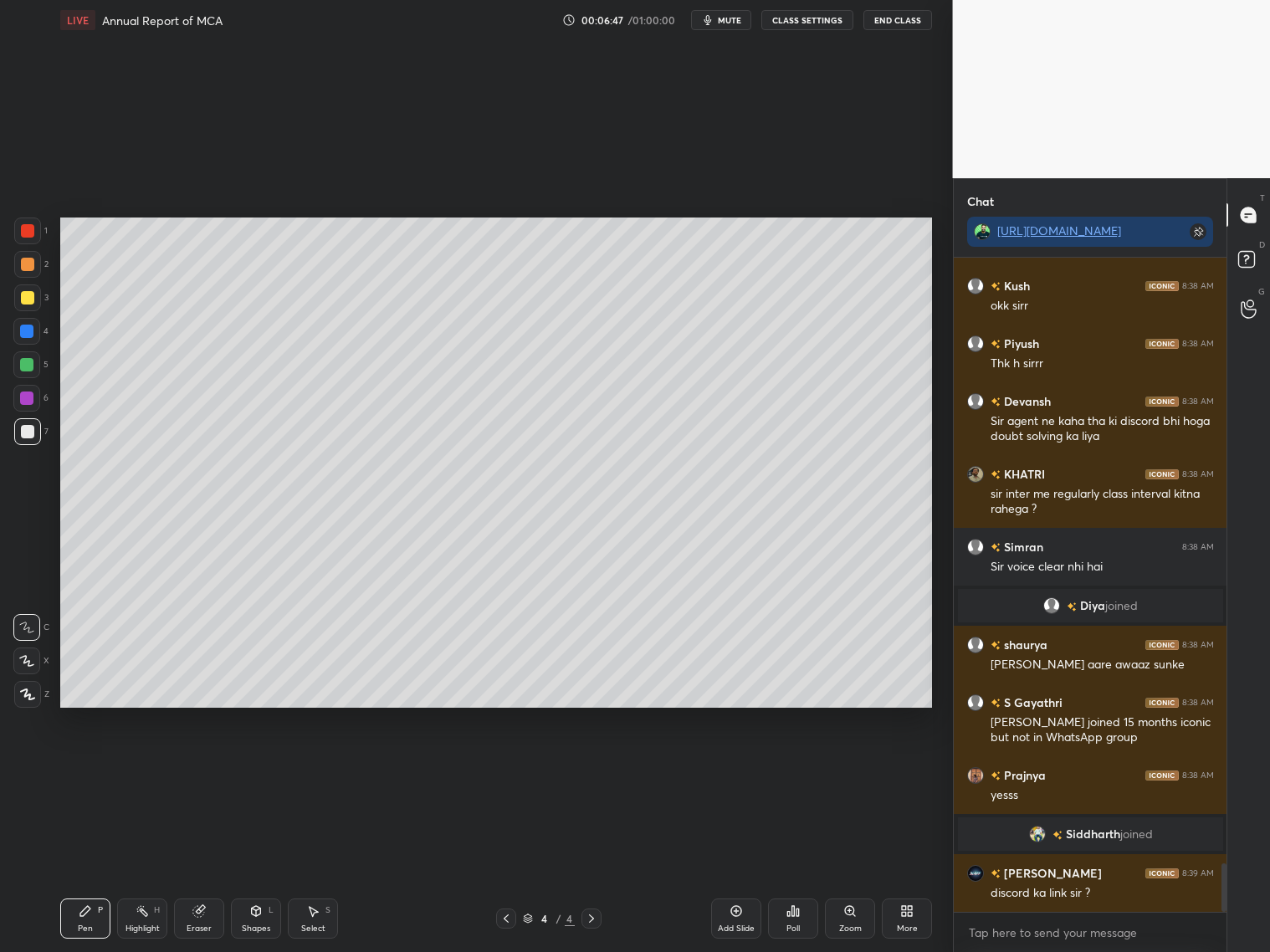
click at [204, 768] on icon at bounding box center [199, 910] width 13 height 13
click at [73, 768] on div "Pen P" at bounding box center [86, 918] width 50 height 40
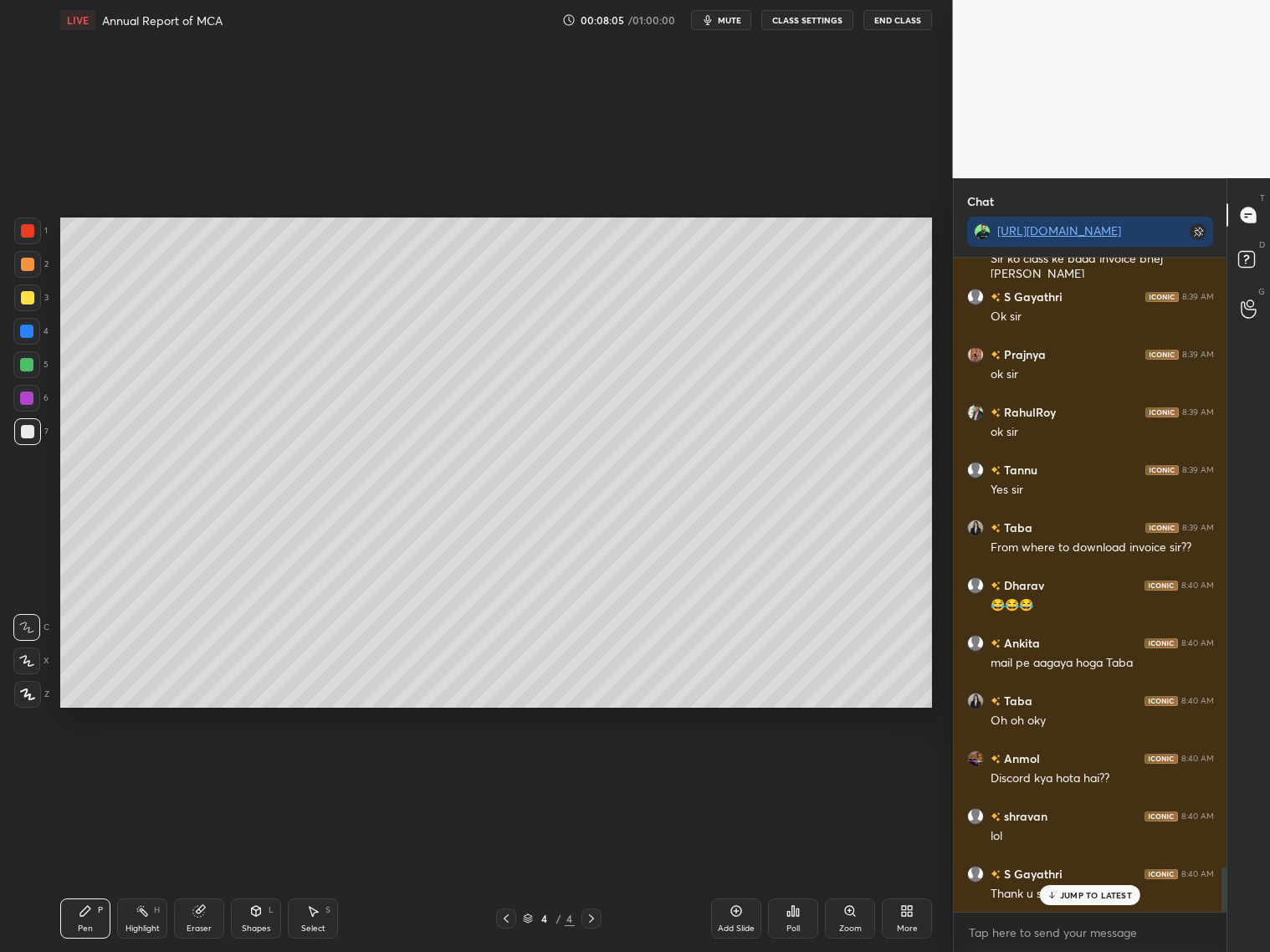
scroll to position [8978, 0]
